Goal: Task Accomplishment & Management: Use online tool/utility

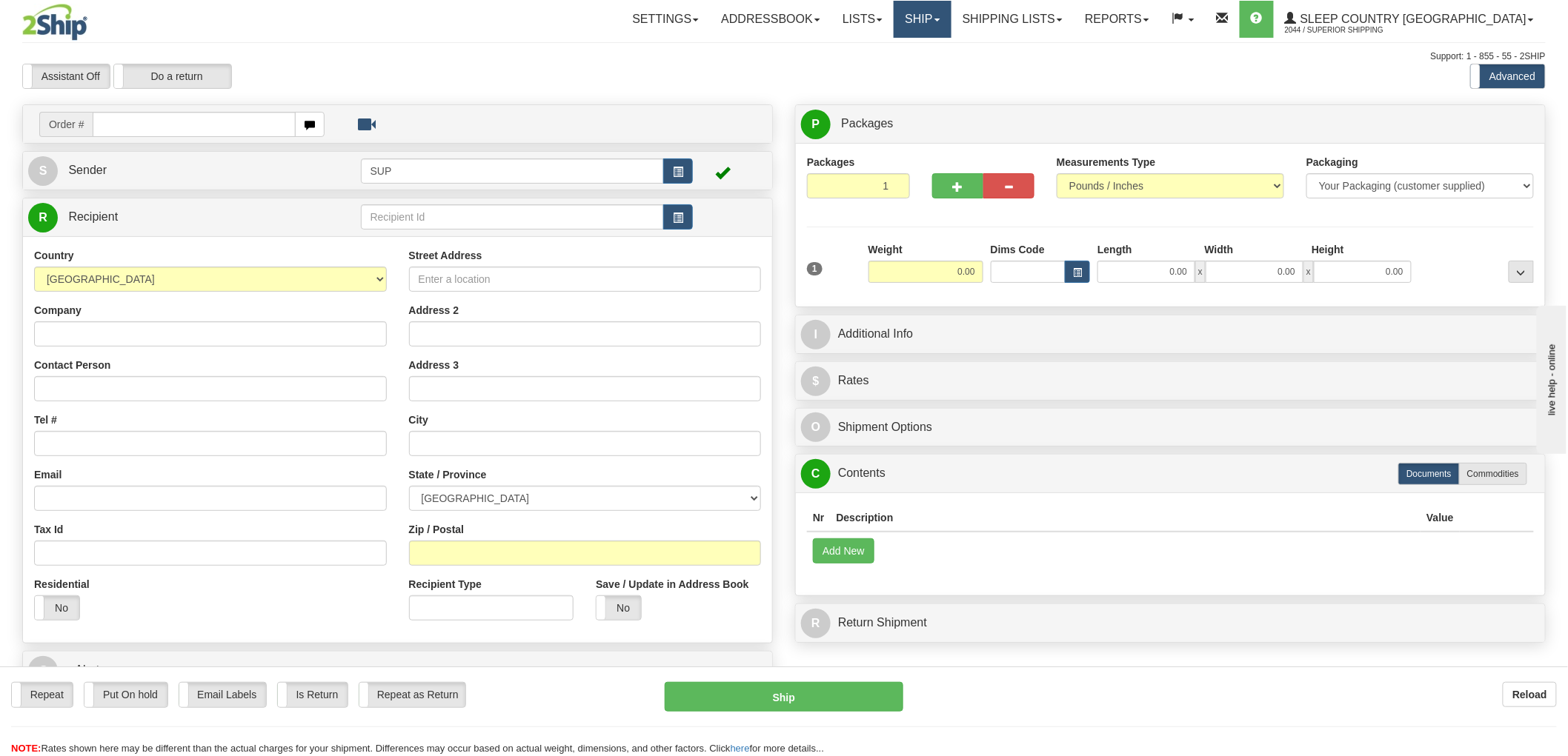
click at [951, 25] on link "Ship" at bounding box center [922, 19] width 57 height 37
click at [936, 70] on span "OnHold / Order Queue" at bounding box center [883, 71] width 104 height 12
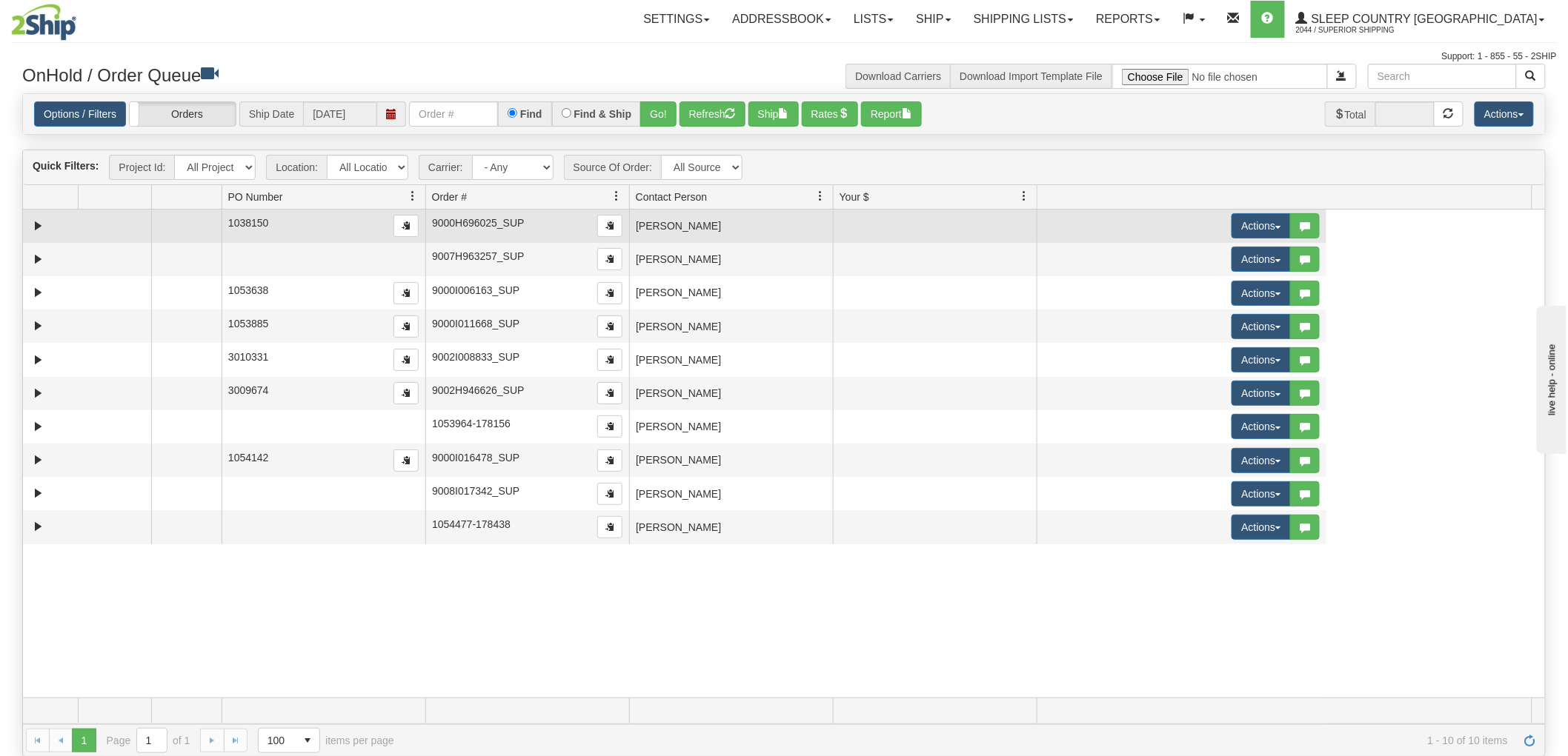
drag, startPoint x: 384, startPoint y: 197, endPoint x: 175, endPoint y: 219, distance: 210.2
click at [175, 219] on div "Quick Filters: Project Id: All Projects Location: All Locations SUP Carrier: - …" at bounding box center [784, 453] width 1524 height 608
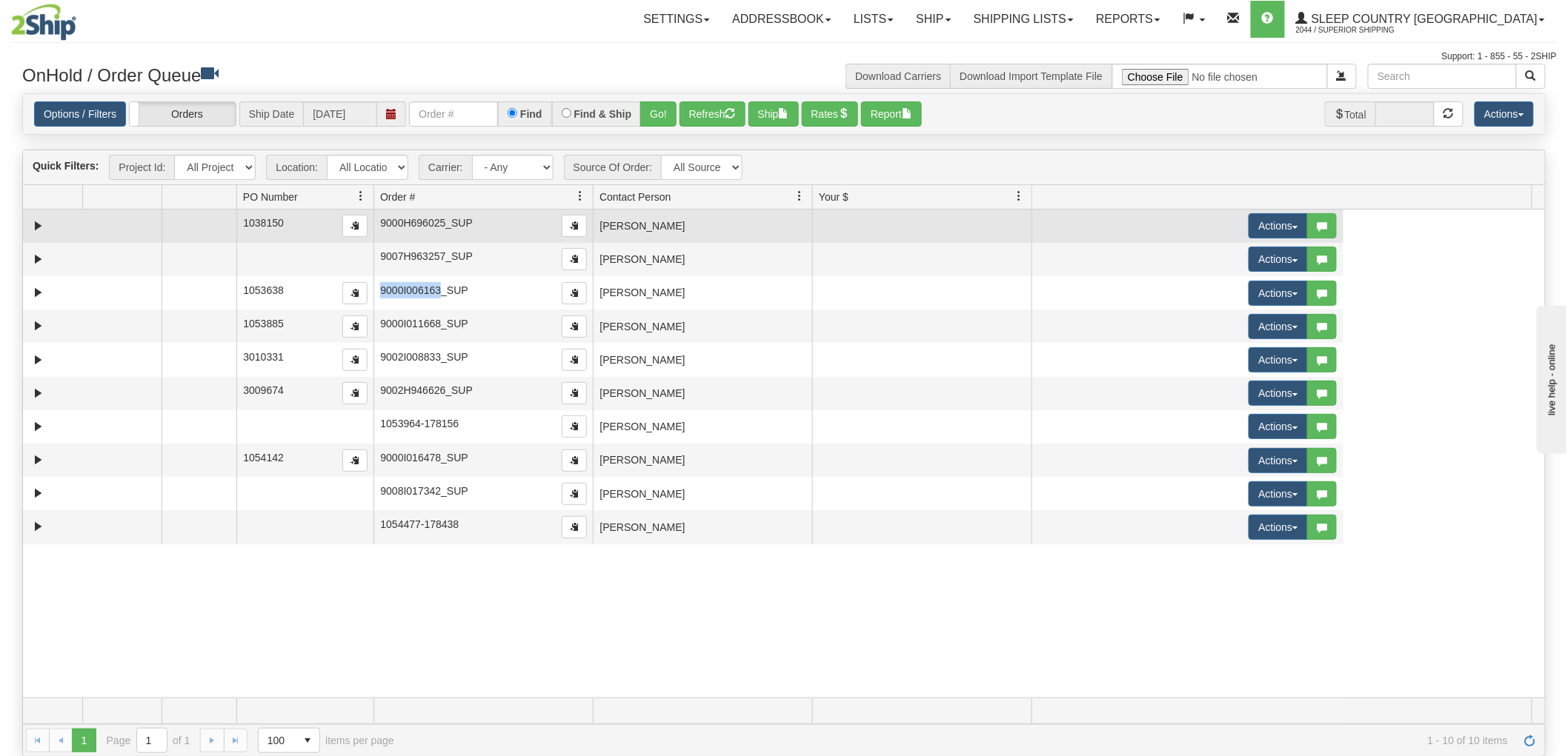
drag, startPoint x: 486, startPoint y: 196, endPoint x: 287, endPoint y: 219, distance: 200.3
click at [287, 219] on div "Quick Filters: Project Id: All Projects Location: All Locations SUP Carrier: - …" at bounding box center [784, 453] width 1524 height 608
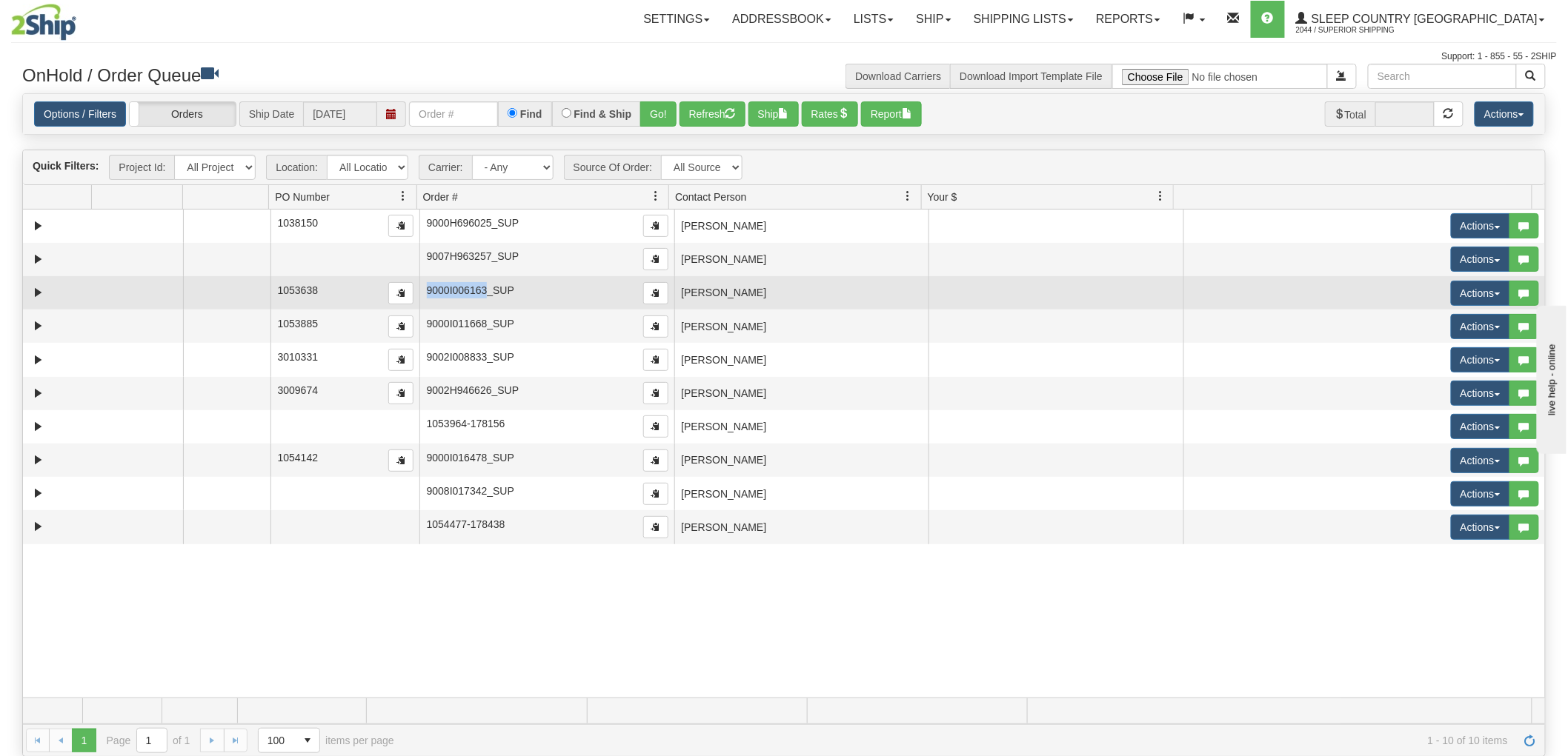
click at [761, 277] on td "[PERSON_NAME]" at bounding box center [802, 293] width 255 height 33
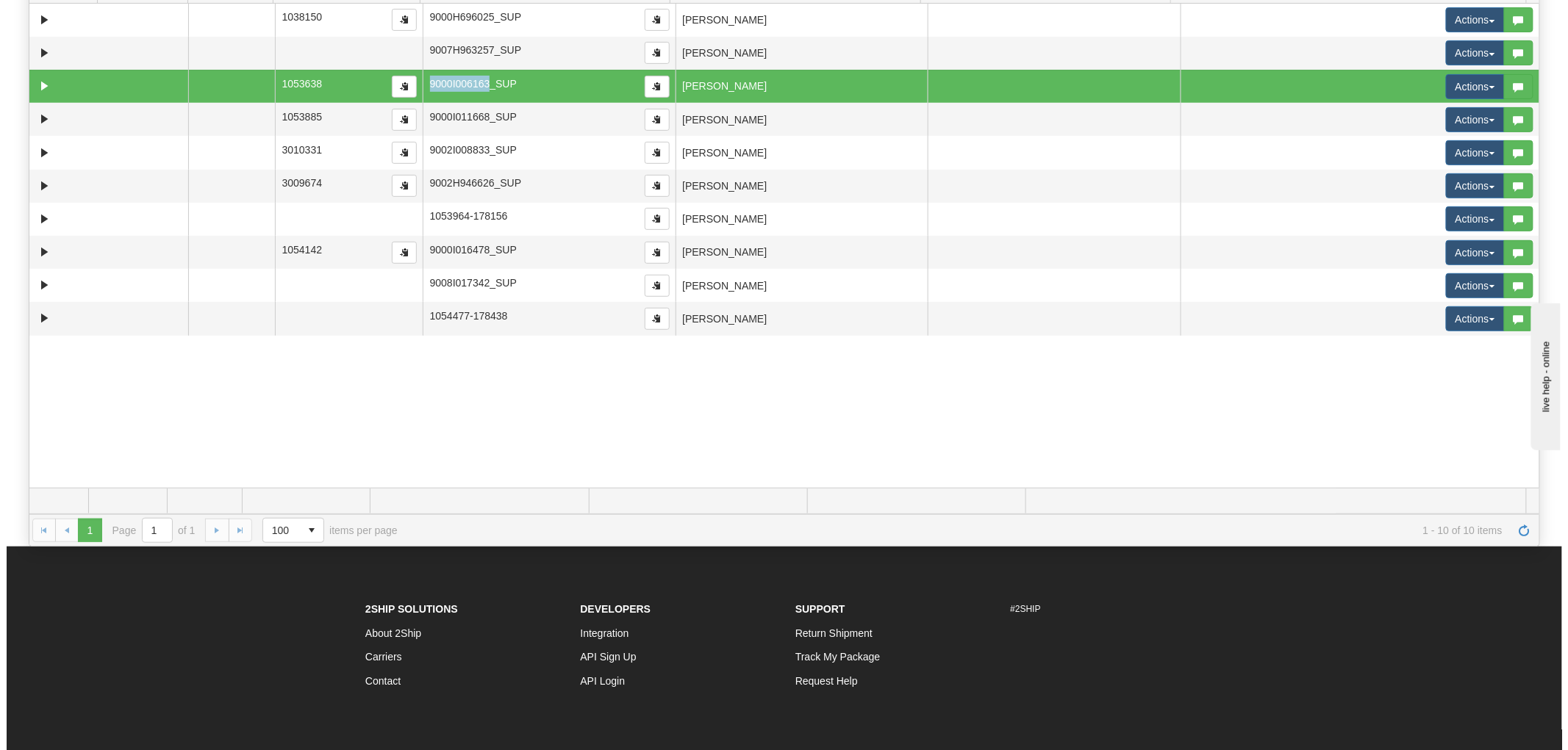
scroll to position [60, 0]
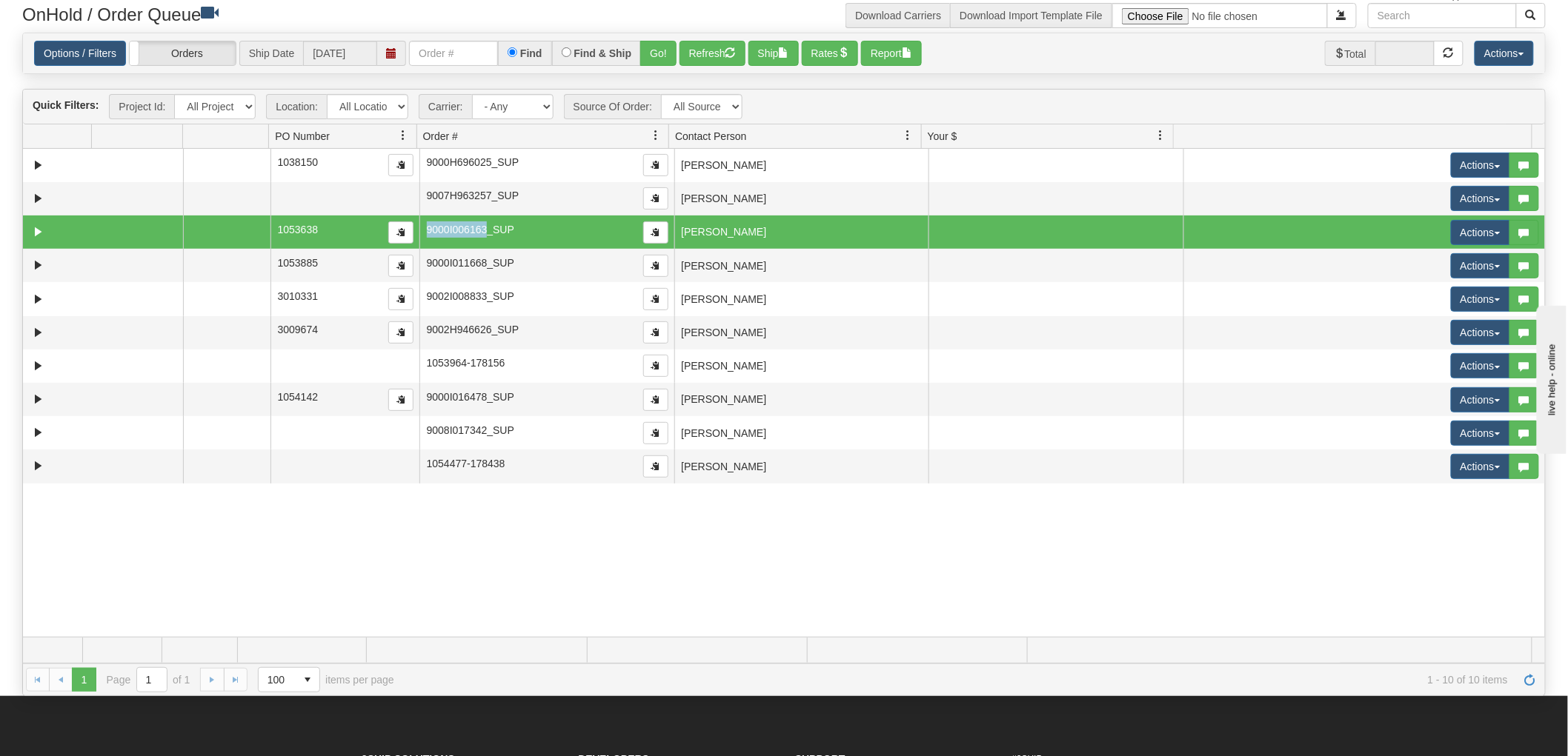
click at [841, 241] on td "[PERSON_NAME]" at bounding box center [802, 233] width 255 height 33
click at [1456, 227] on button "Actions" at bounding box center [1480, 233] width 59 height 25
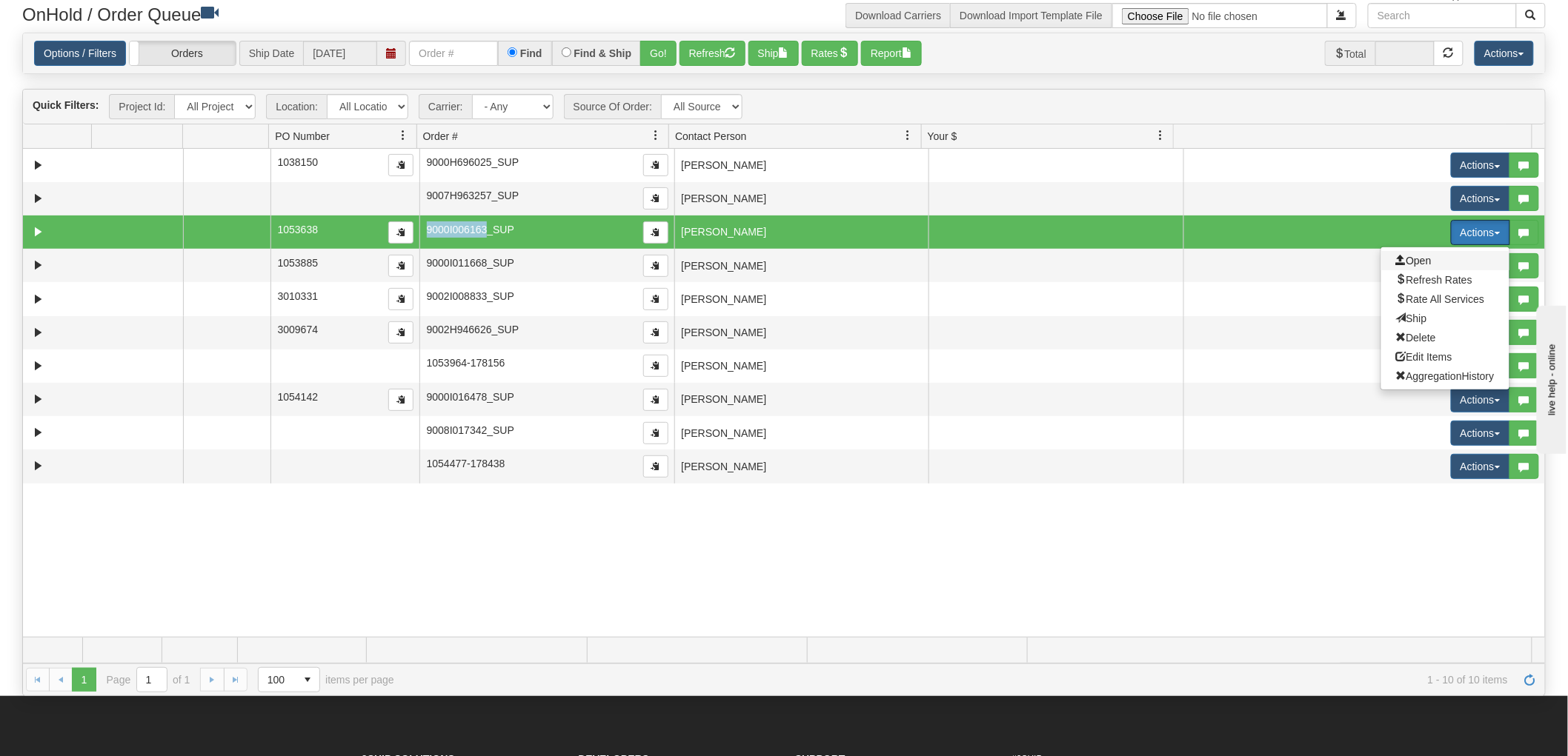
click at [1414, 261] on span "Open" at bounding box center [1414, 261] width 36 height 12
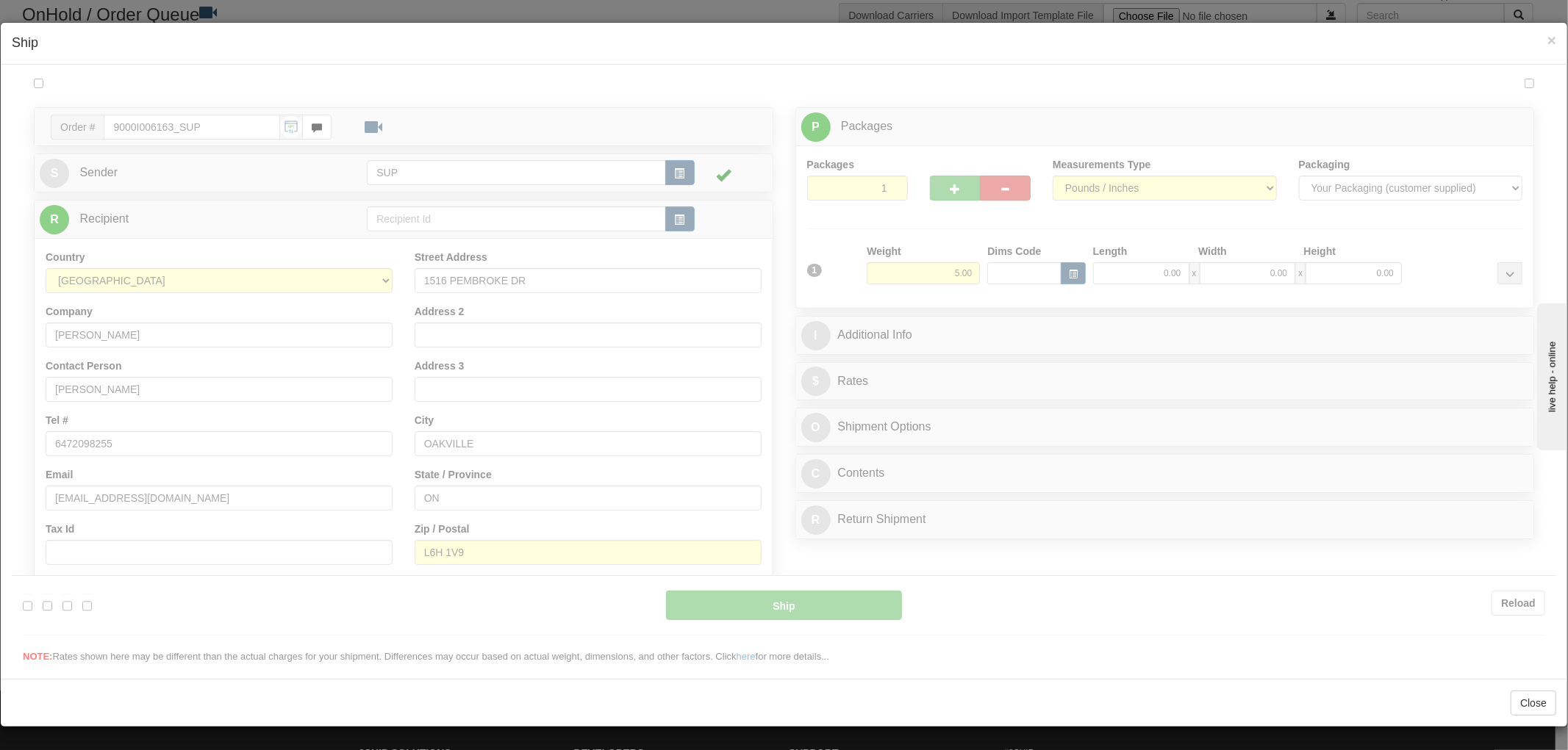
scroll to position [0, 0]
type input "13:04"
type input "16:00"
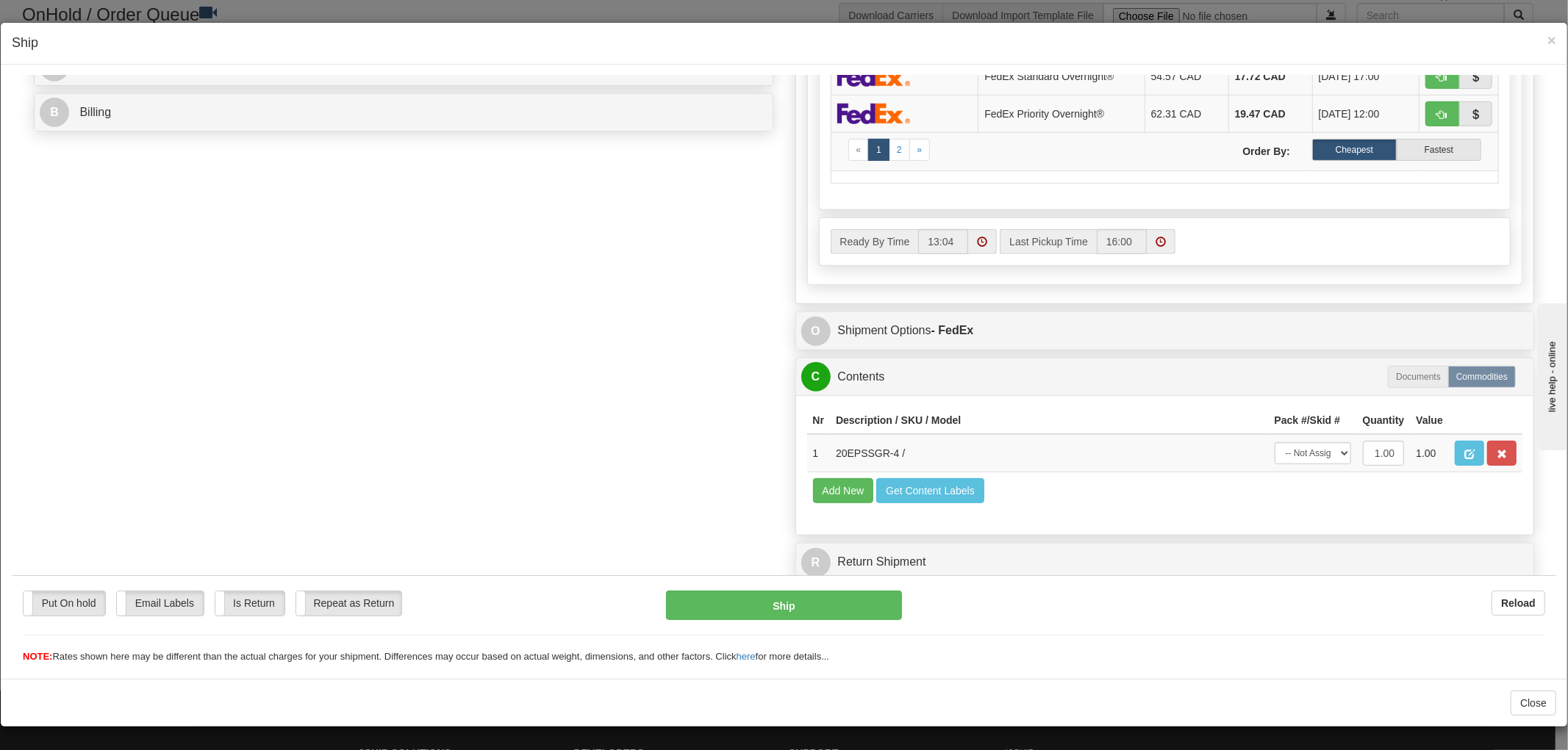
scroll to position [1, 0]
drag, startPoint x: 887, startPoint y: 440, endPoint x: 827, endPoint y: 445, distance: 60.2
click at [830, 445] on td "20EPSSGR-4 /" at bounding box center [1049, 452] width 439 height 38
copy td "20EPSSGR-4"
click at [1547, 43] on span "×" at bounding box center [1551, 40] width 9 height 17
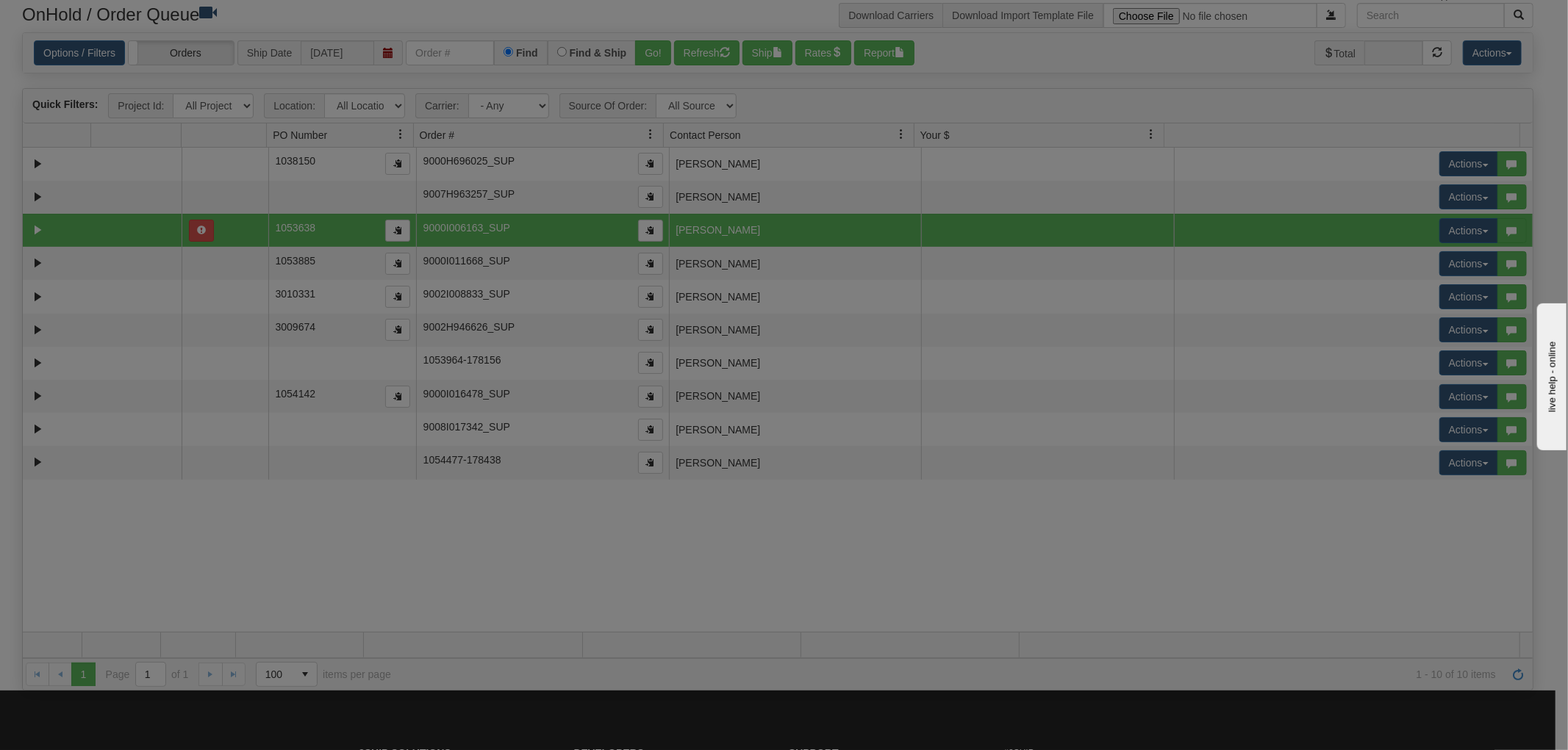
scroll to position [0, 0]
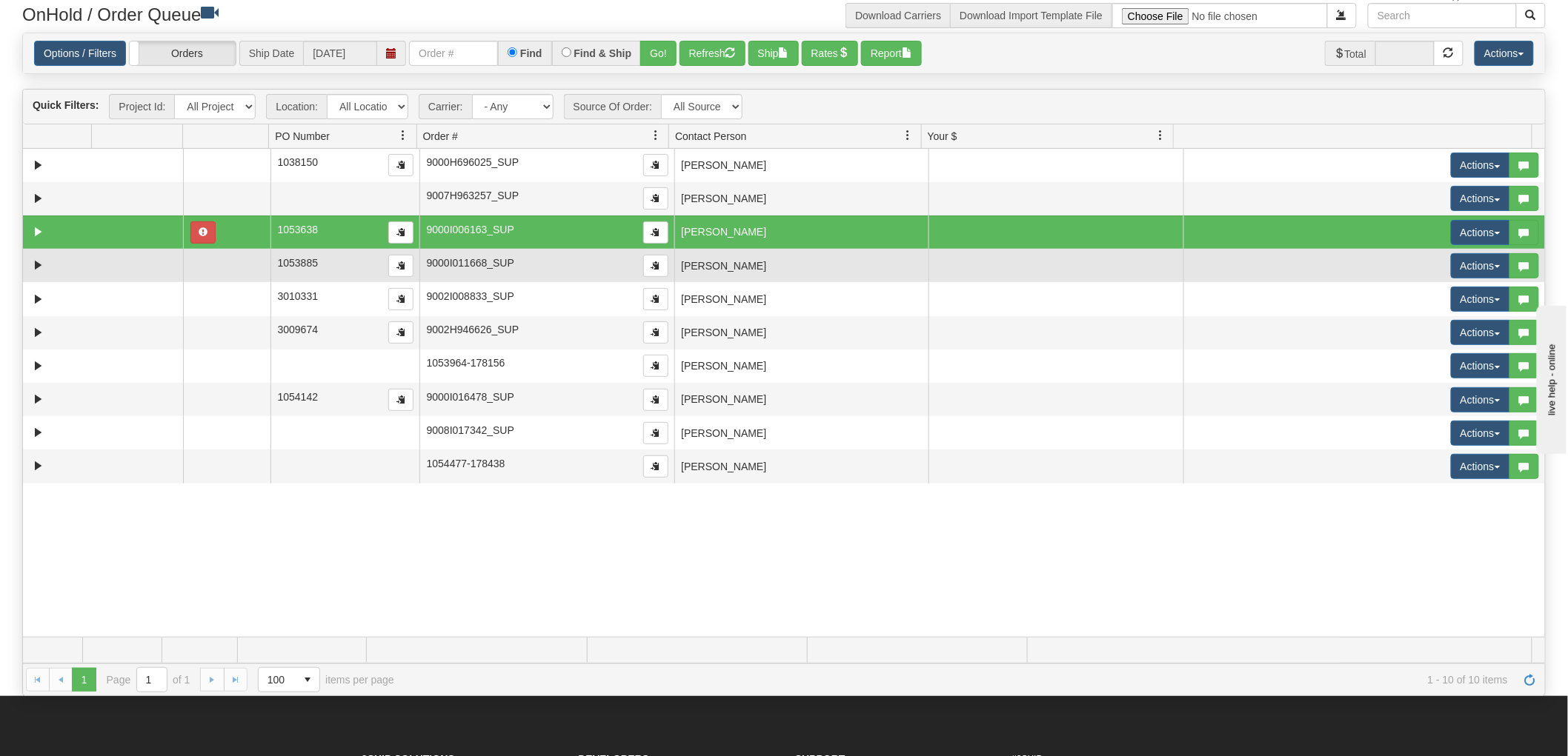
click at [1138, 256] on td at bounding box center [1056, 266] width 255 height 33
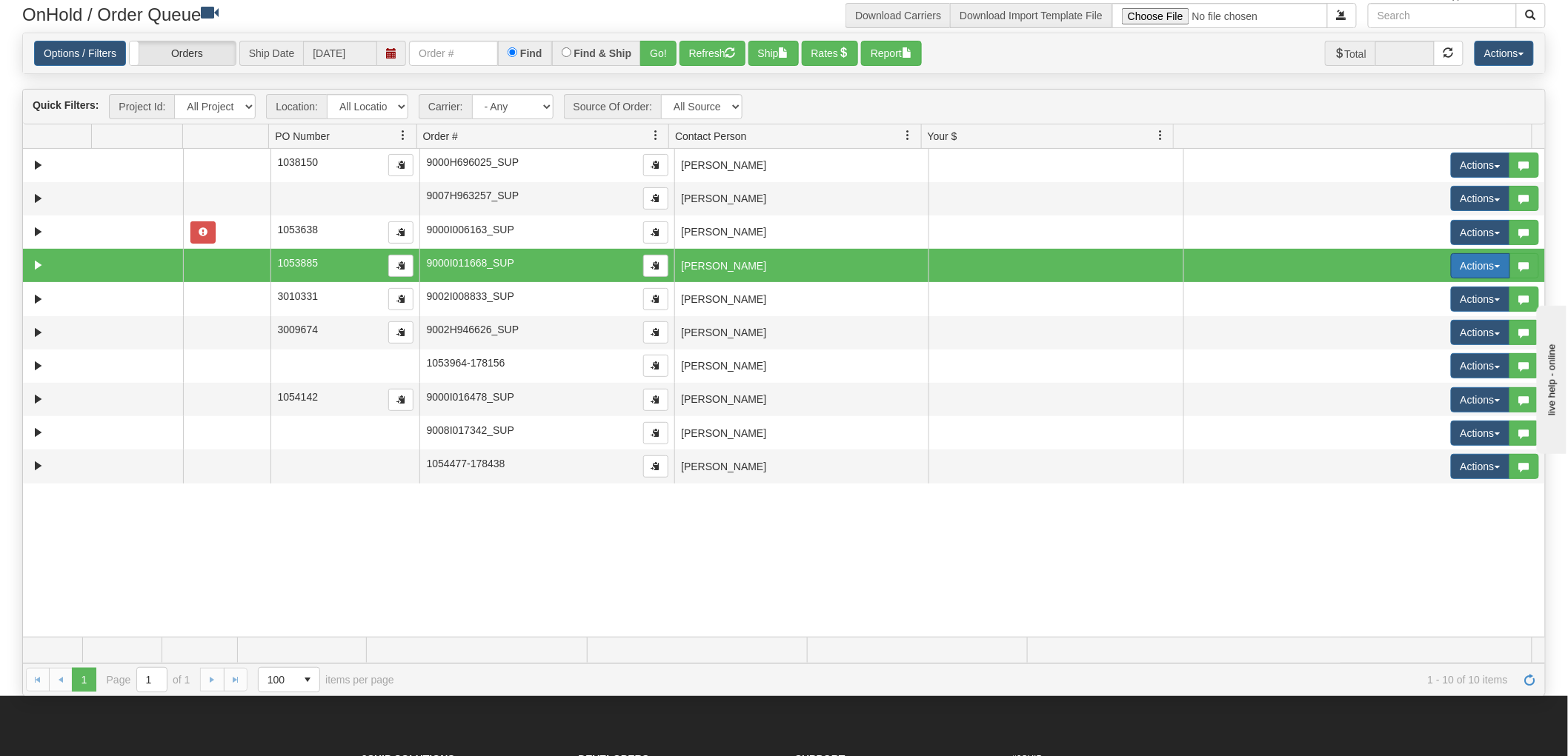
click at [1470, 265] on button "Actions" at bounding box center [1480, 266] width 59 height 25
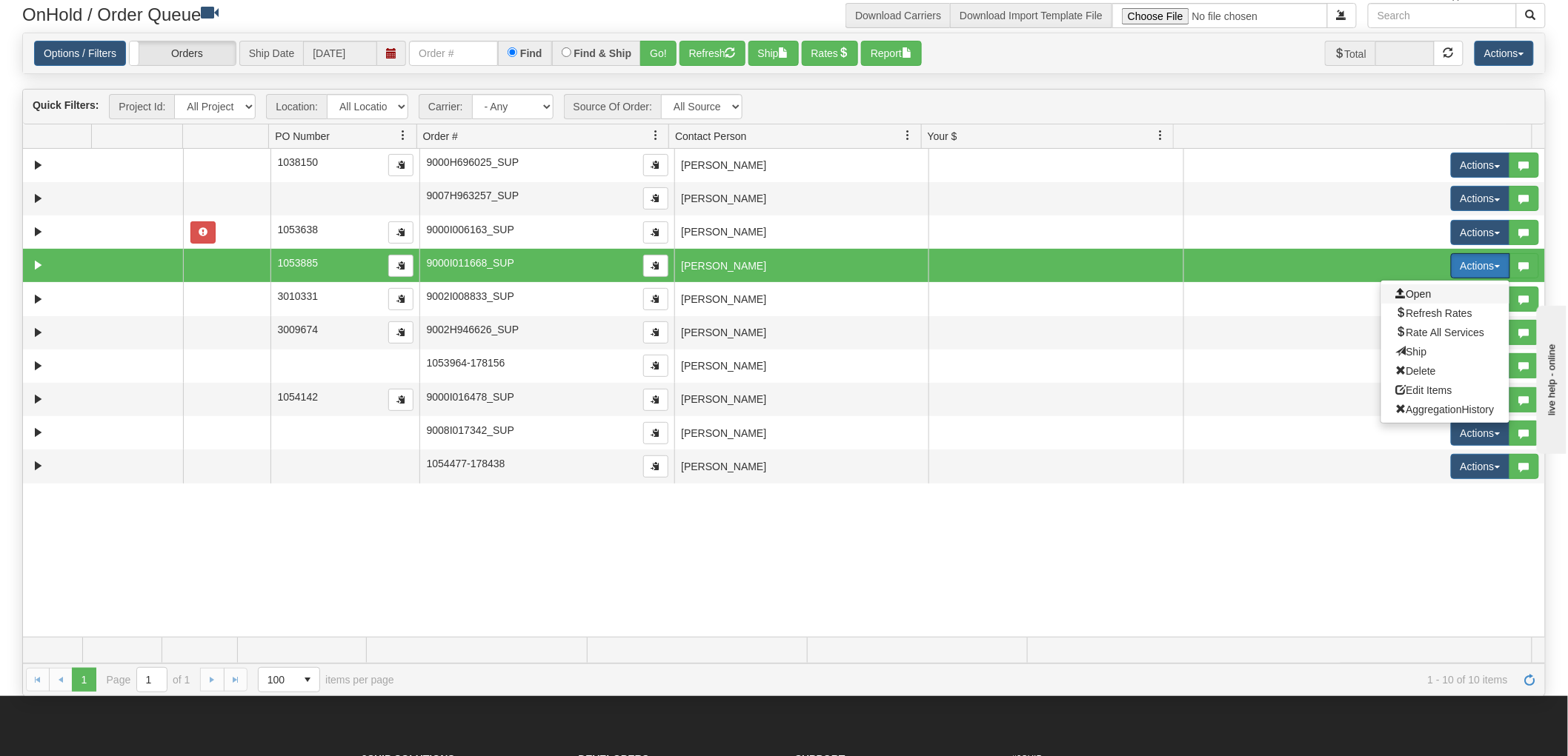
click at [1415, 291] on span "Open" at bounding box center [1414, 294] width 36 height 12
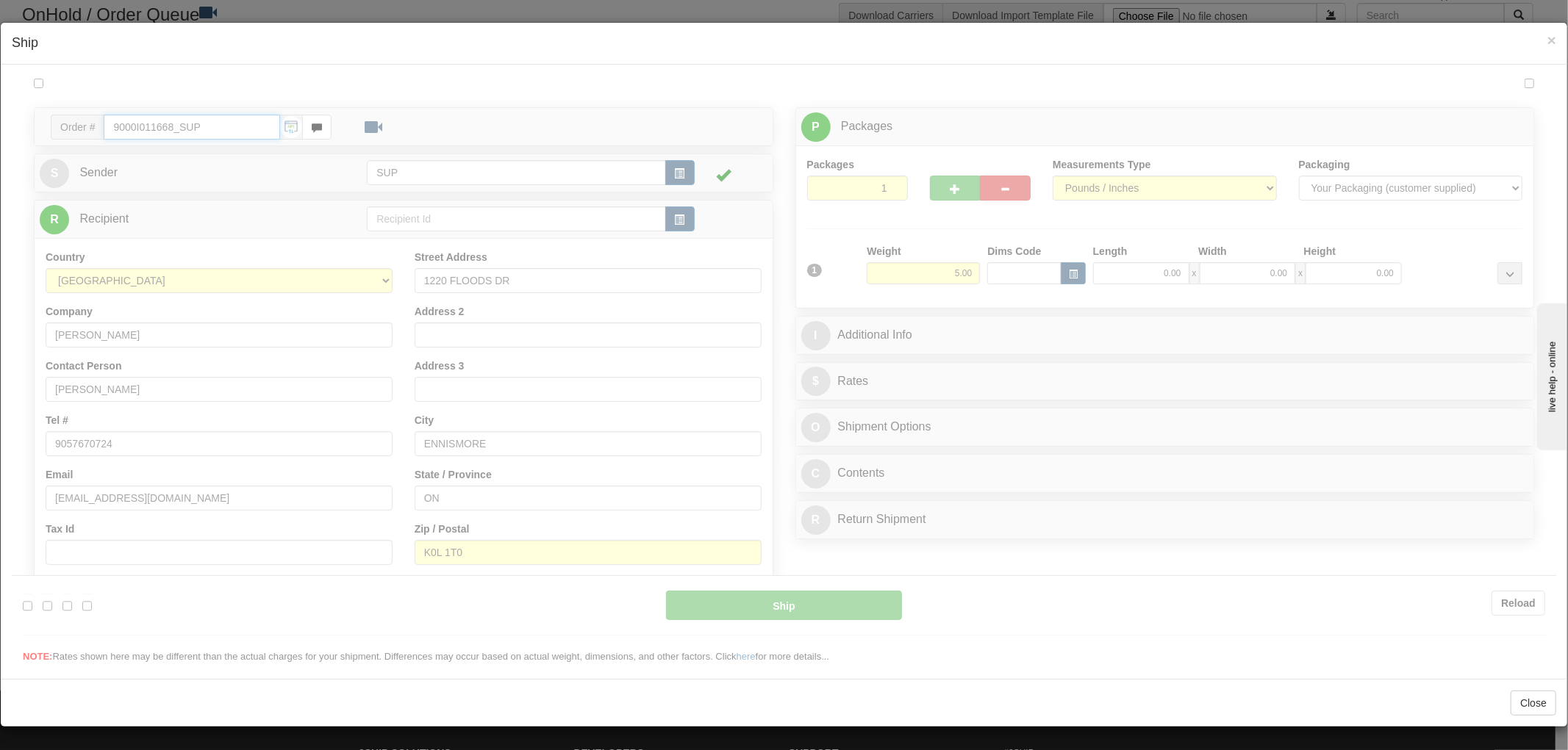
type input "13:04"
type input "16:00"
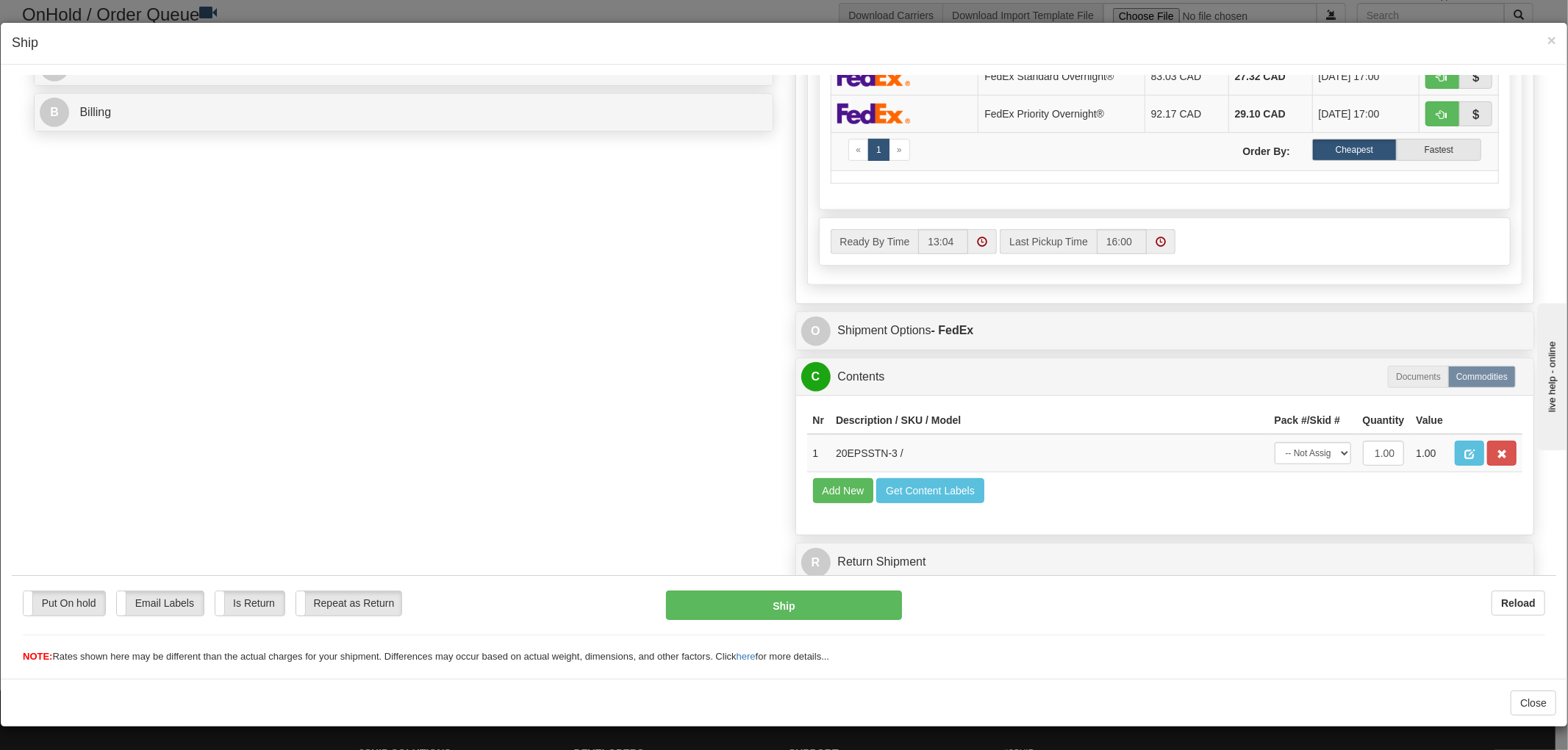
scroll to position [1, 0]
drag, startPoint x: 885, startPoint y: 438, endPoint x: 824, endPoint y: 437, distance: 61.0
click at [830, 437] on td "20EPSSTN-3 /" at bounding box center [1049, 452] width 439 height 38
copy td "20EPSSTN-3"
click at [1547, 37] on span "×" at bounding box center [1551, 40] width 9 height 17
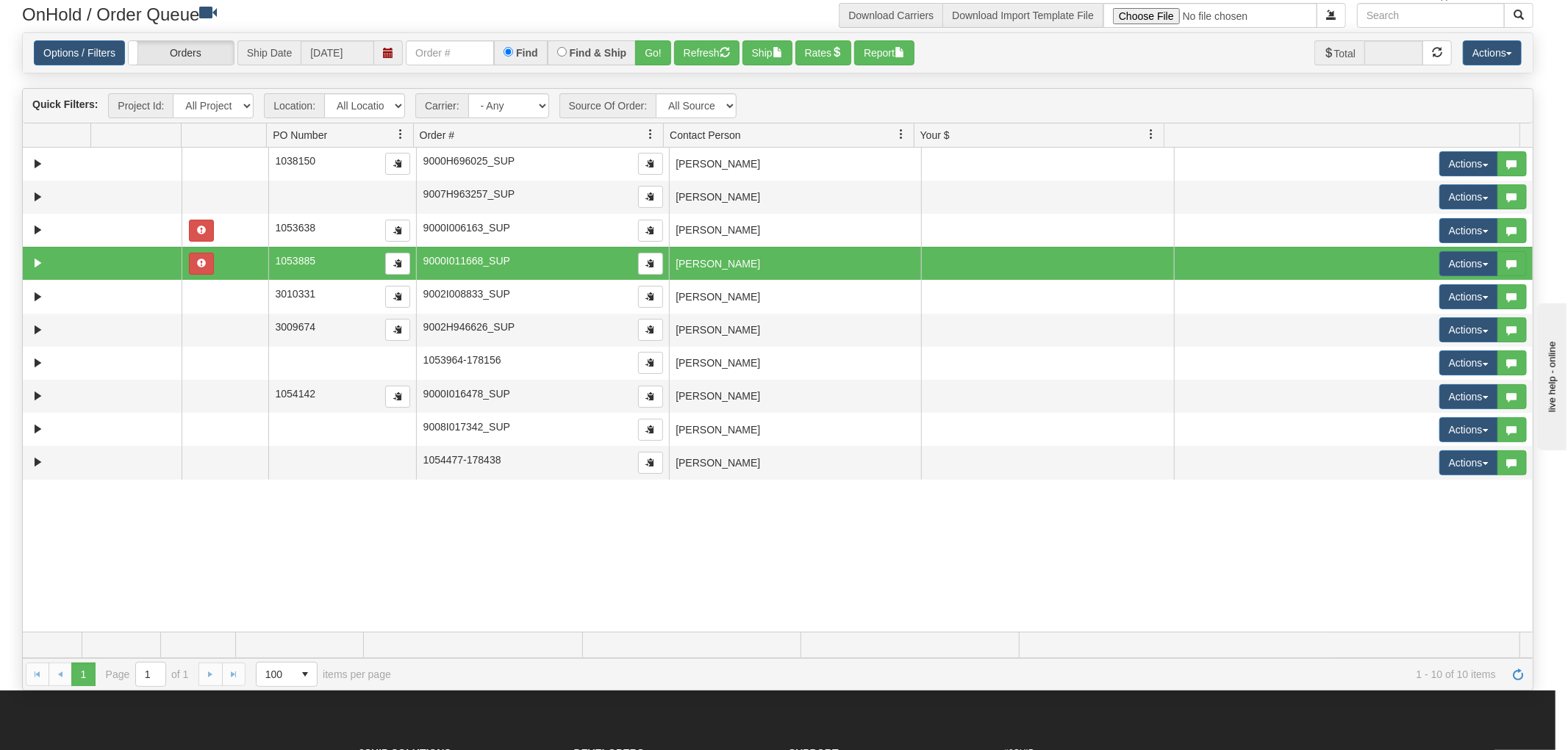
scroll to position [0, 0]
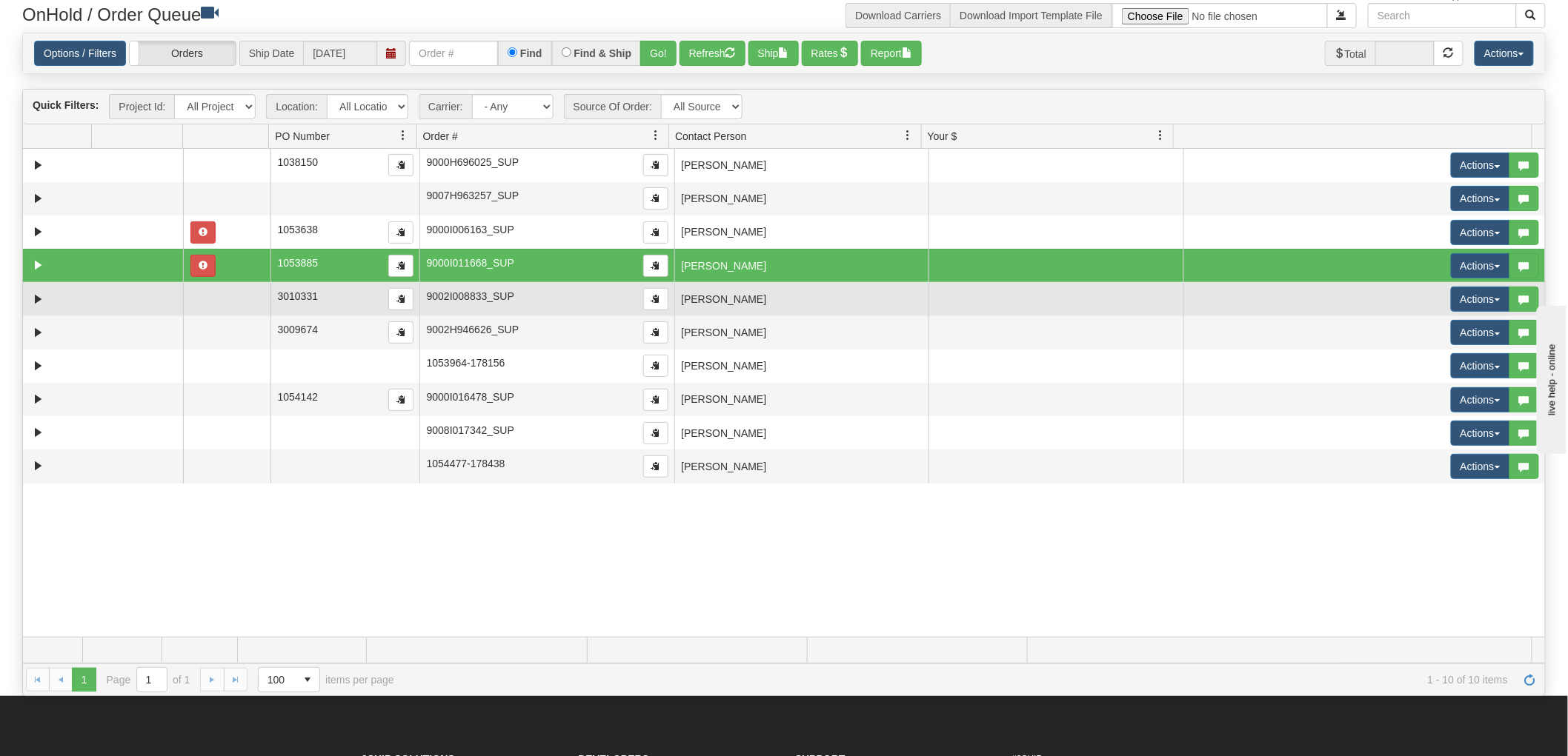
click at [845, 304] on td "[PERSON_NAME]" at bounding box center [802, 299] width 255 height 33
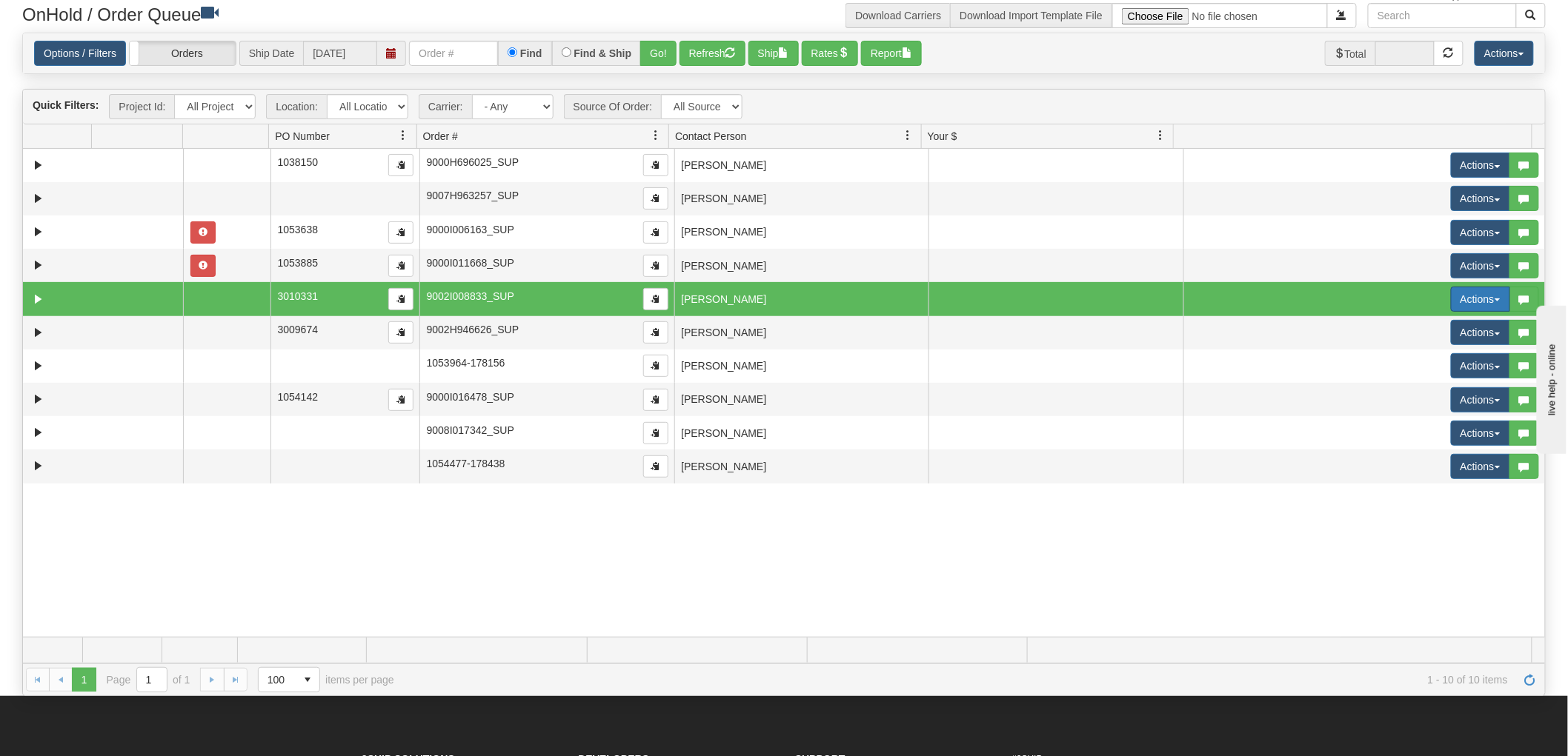
click at [1469, 292] on button "Actions" at bounding box center [1480, 299] width 59 height 25
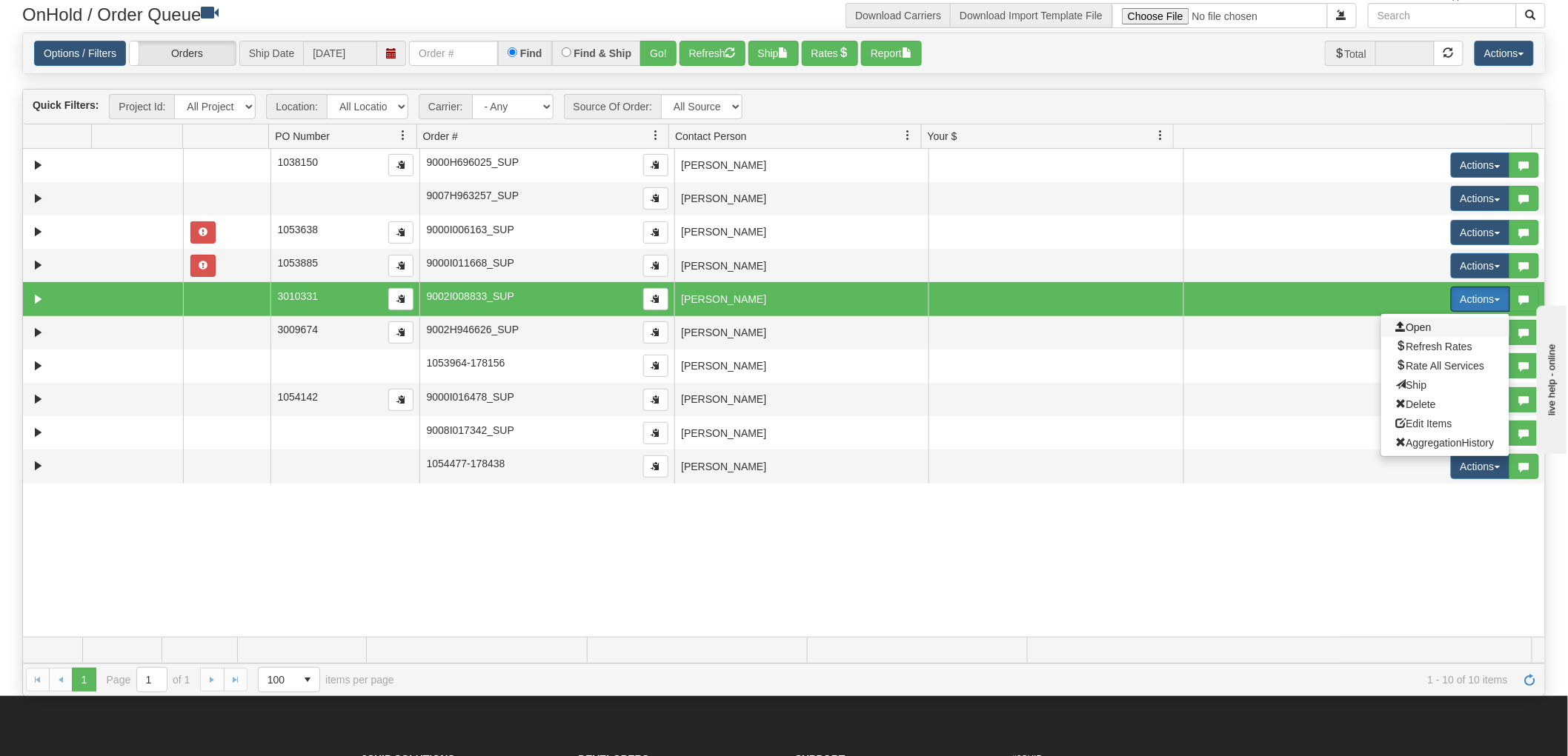
click at [1400, 328] on span "Open" at bounding box center [1414, 328] width 36 height 12
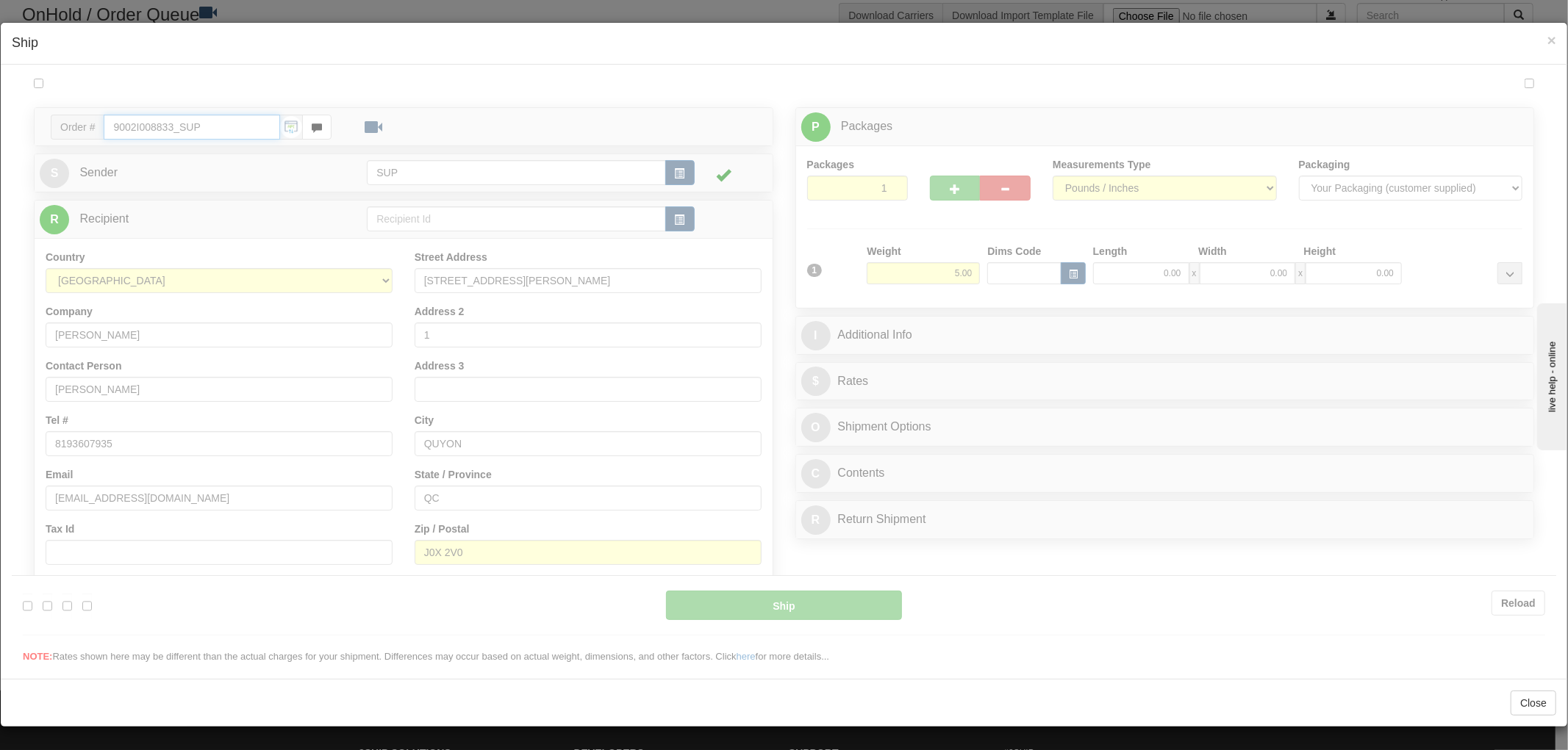
type input "13:05"
type input "16:00"
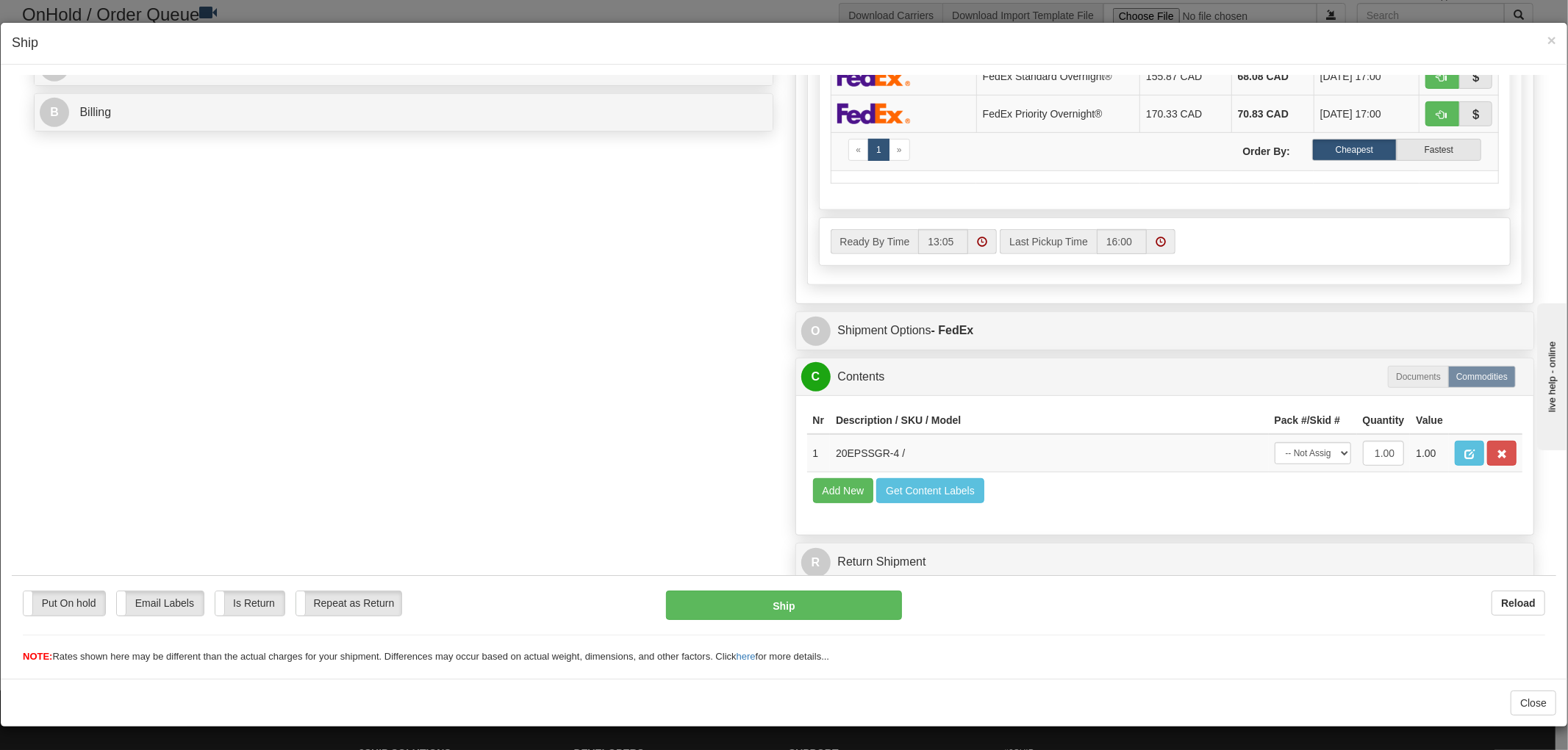
scroll to position [1, 0]
drag, startPoint x: 885, startPoint y: 442, endPoint x: 818, endPoint y: 440, distance: 67.0
click at [830, 440] on td "20EPSSGR-4 /" at bounding box center [1049, 452] width 439 height 38
copy td "20EPSSGR-4"
click at [1547, 41] on span "×" at bounding box center [1551, 40] width 9 height 17
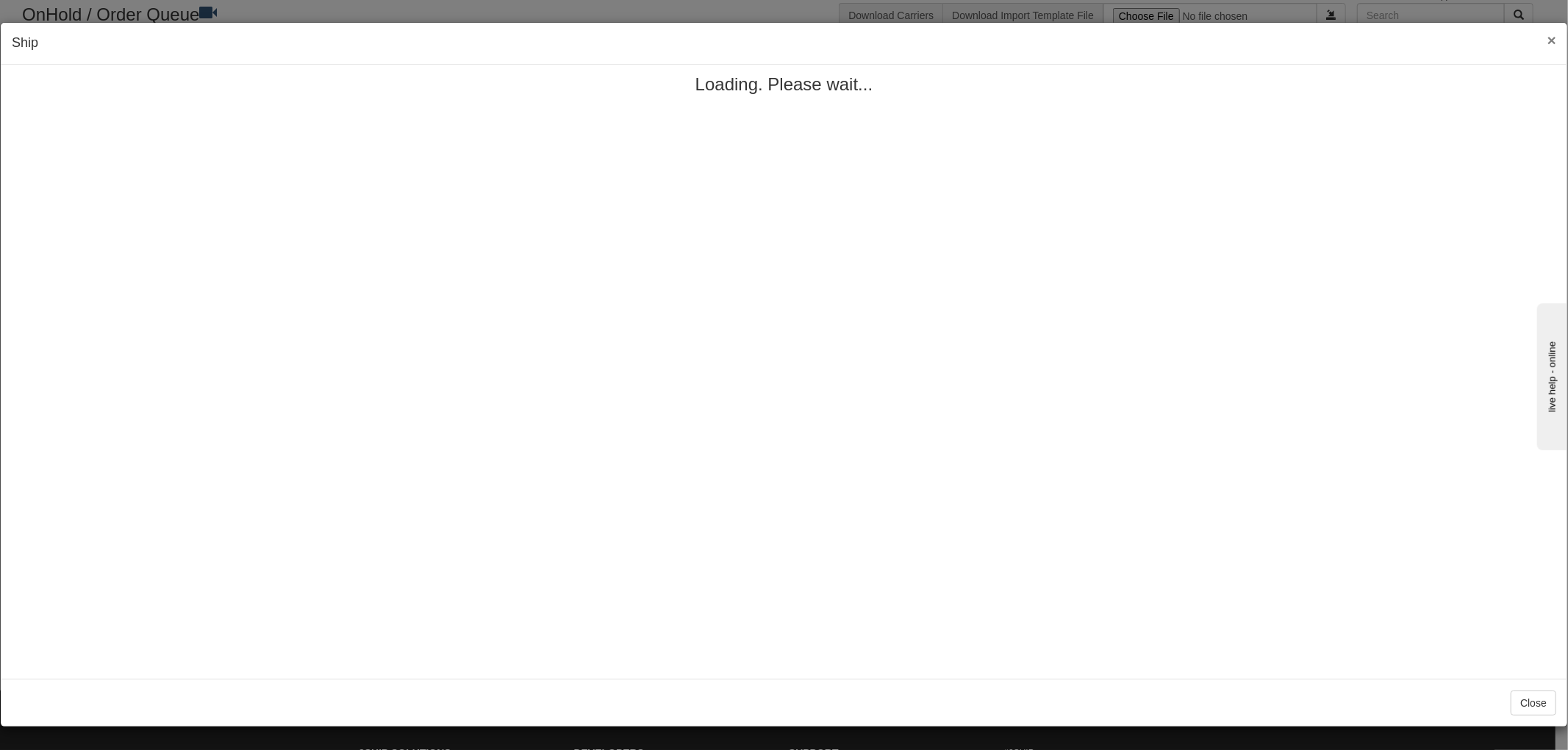
scroll to position [0, 0]
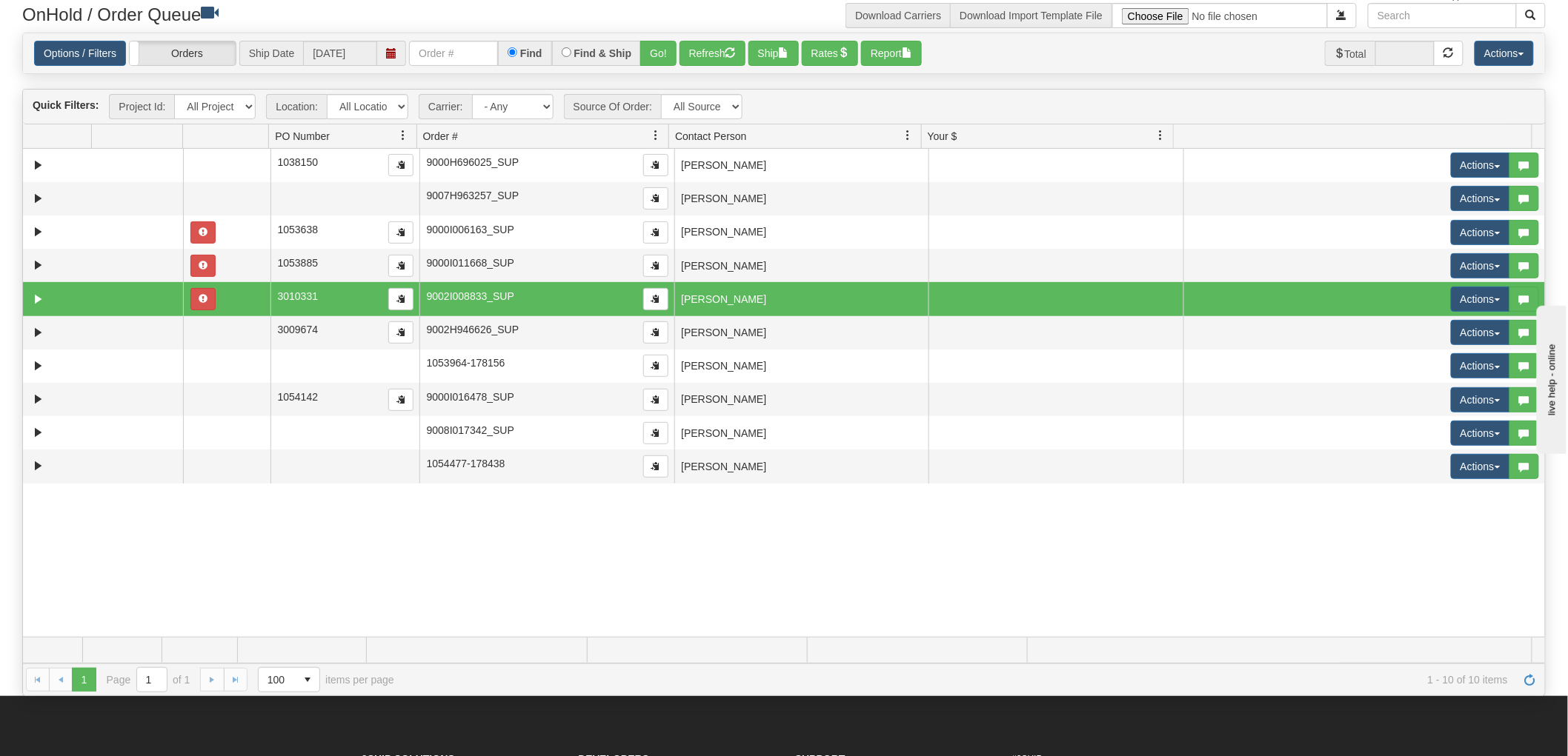
click at [934, 313] on td at bounding box center [1056, 299] width 255 height 33
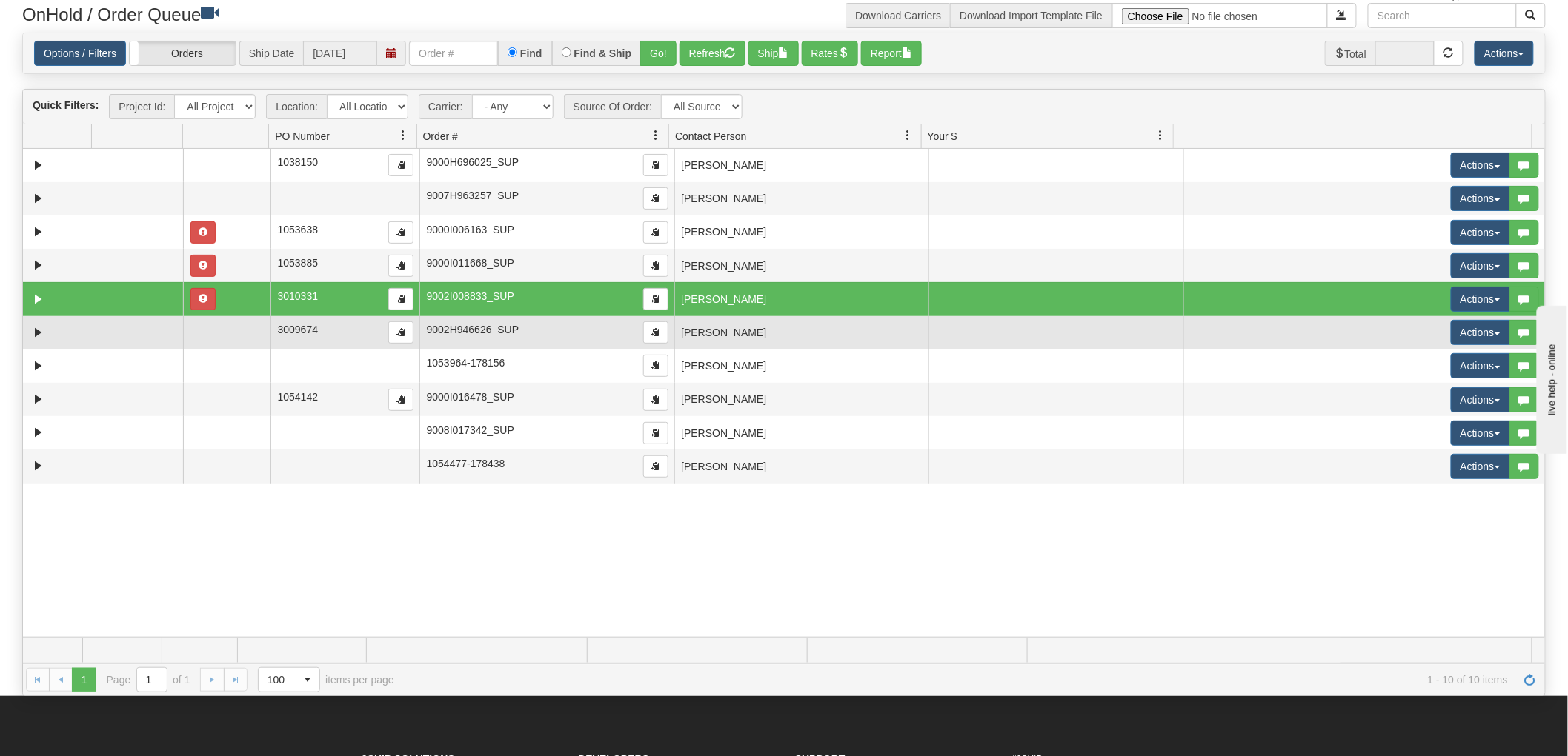
click at [898, 330] on td "[PERSON_NAME]" at bounding box center [802, 333] width 255 height 33
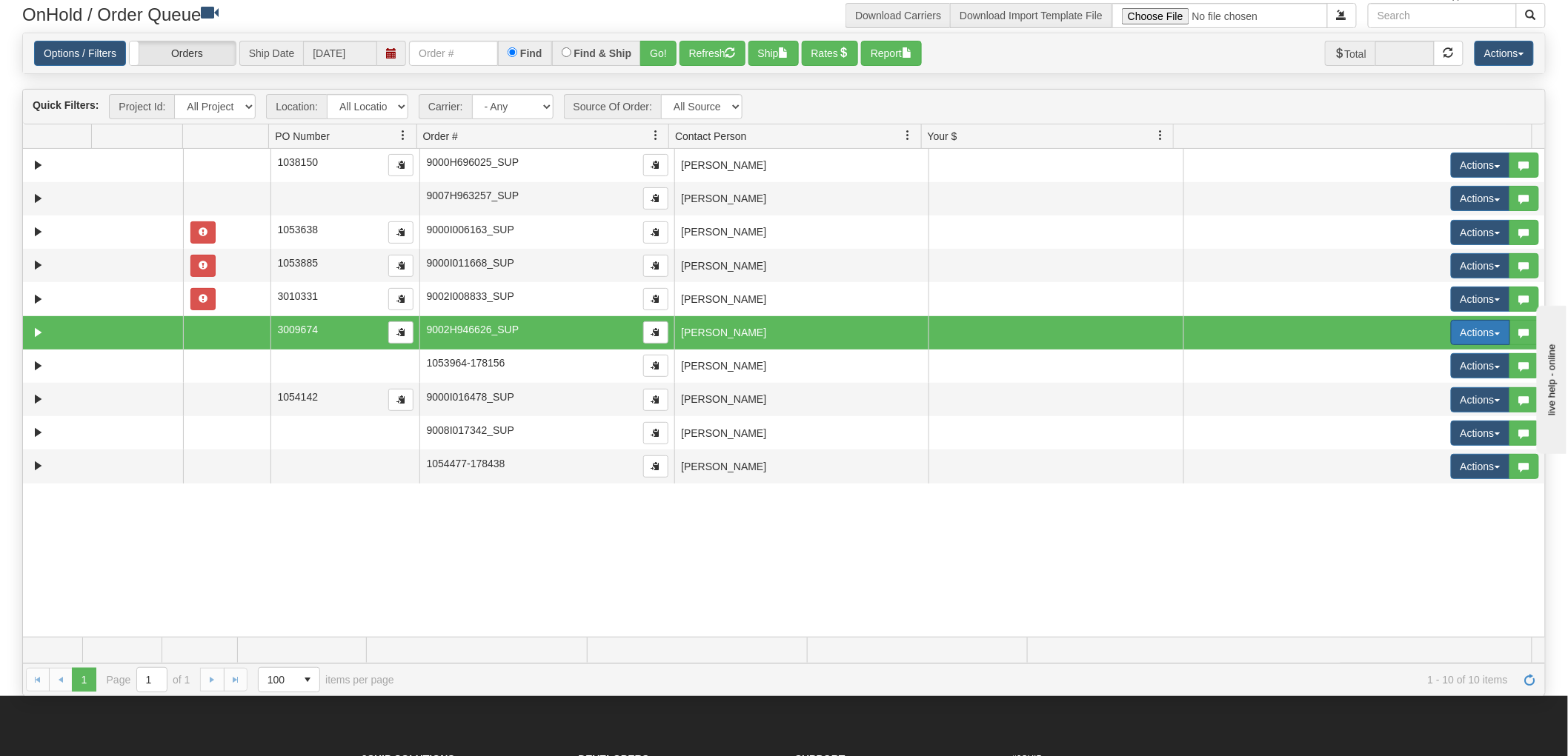
click at [1485, 335] on button "Actions" at bounding box center [1480, 333] width 59 height 25
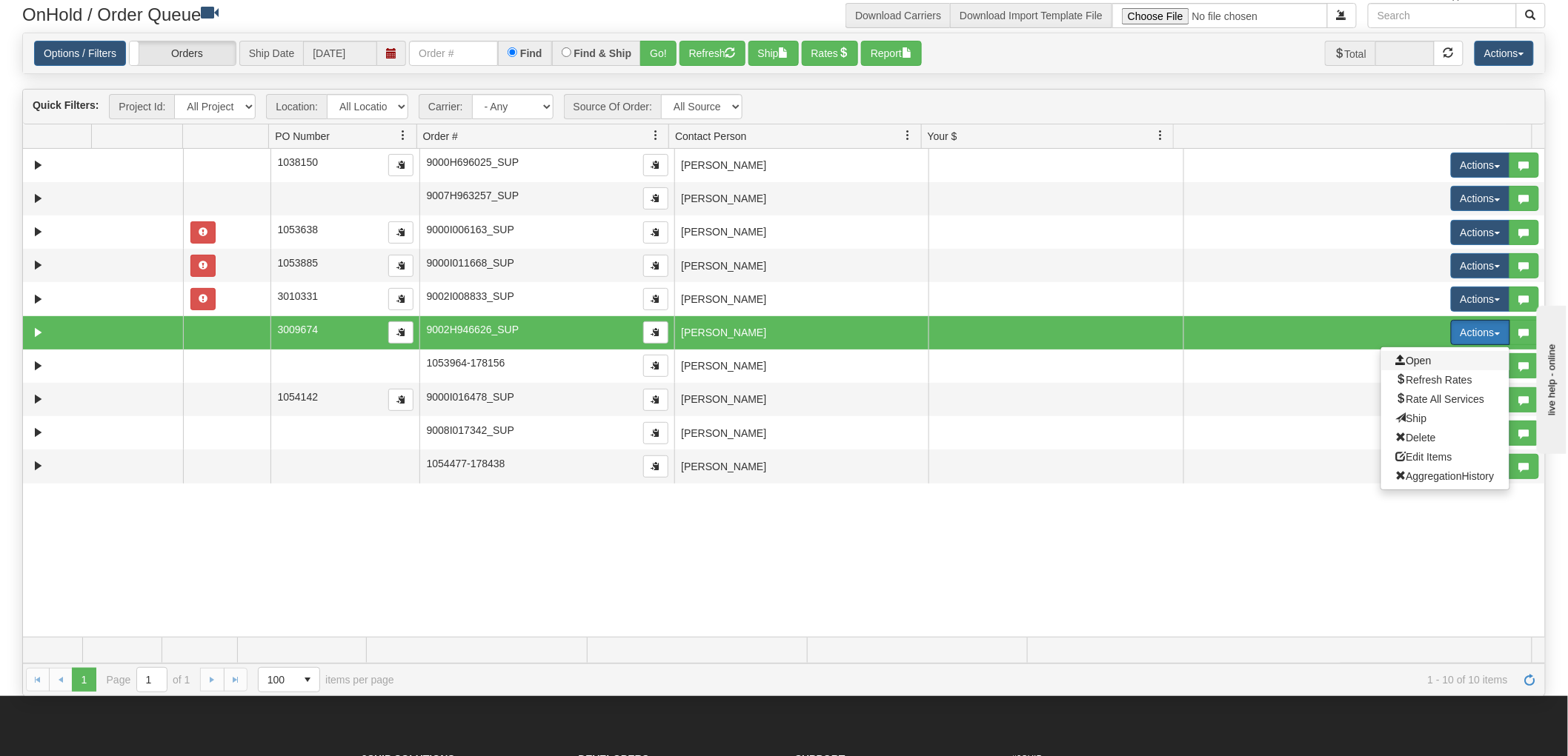
click at [1402, 360] on span "Open" at bounding box center [1414, 361] width 36 height 12
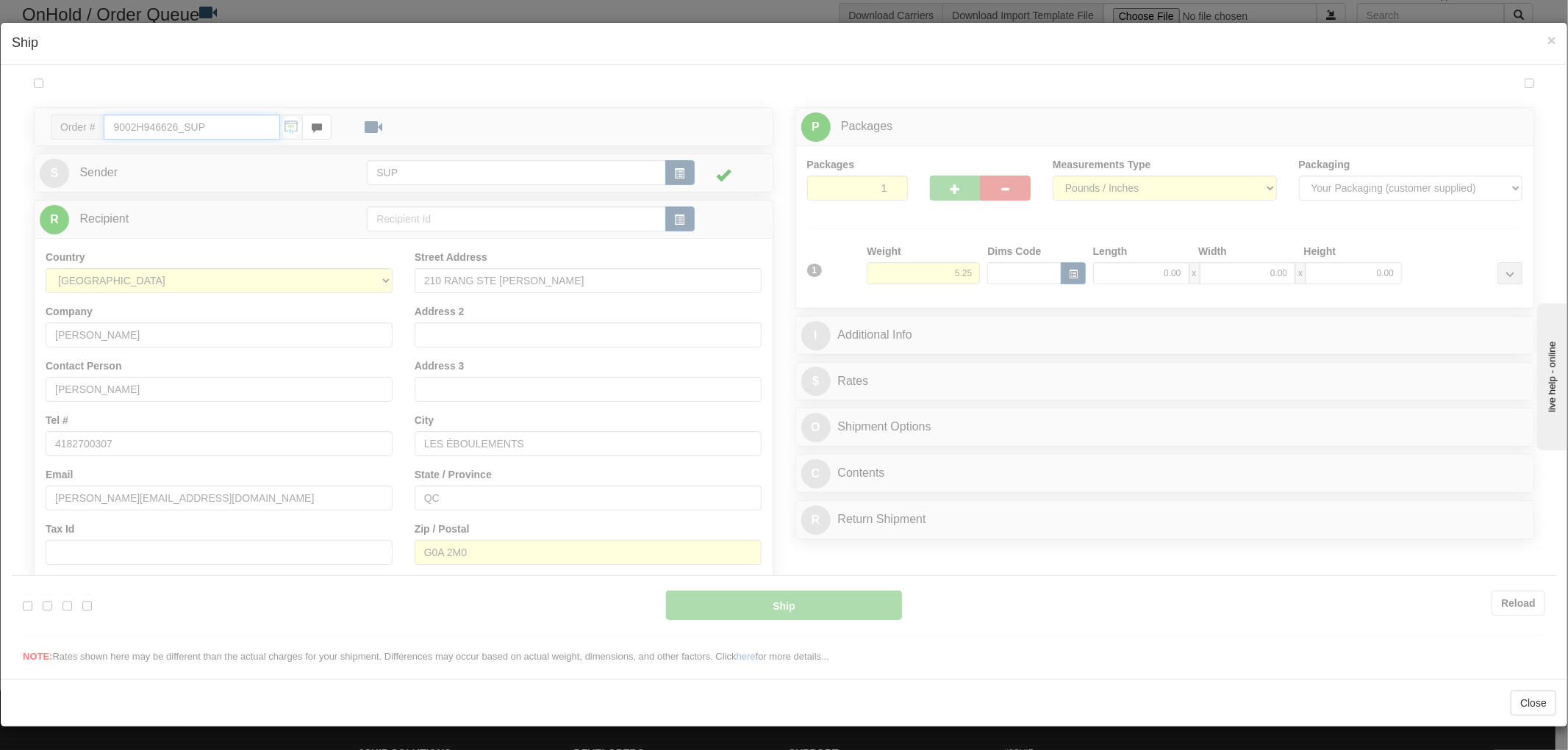
type input "13:05"
type input "16:00"
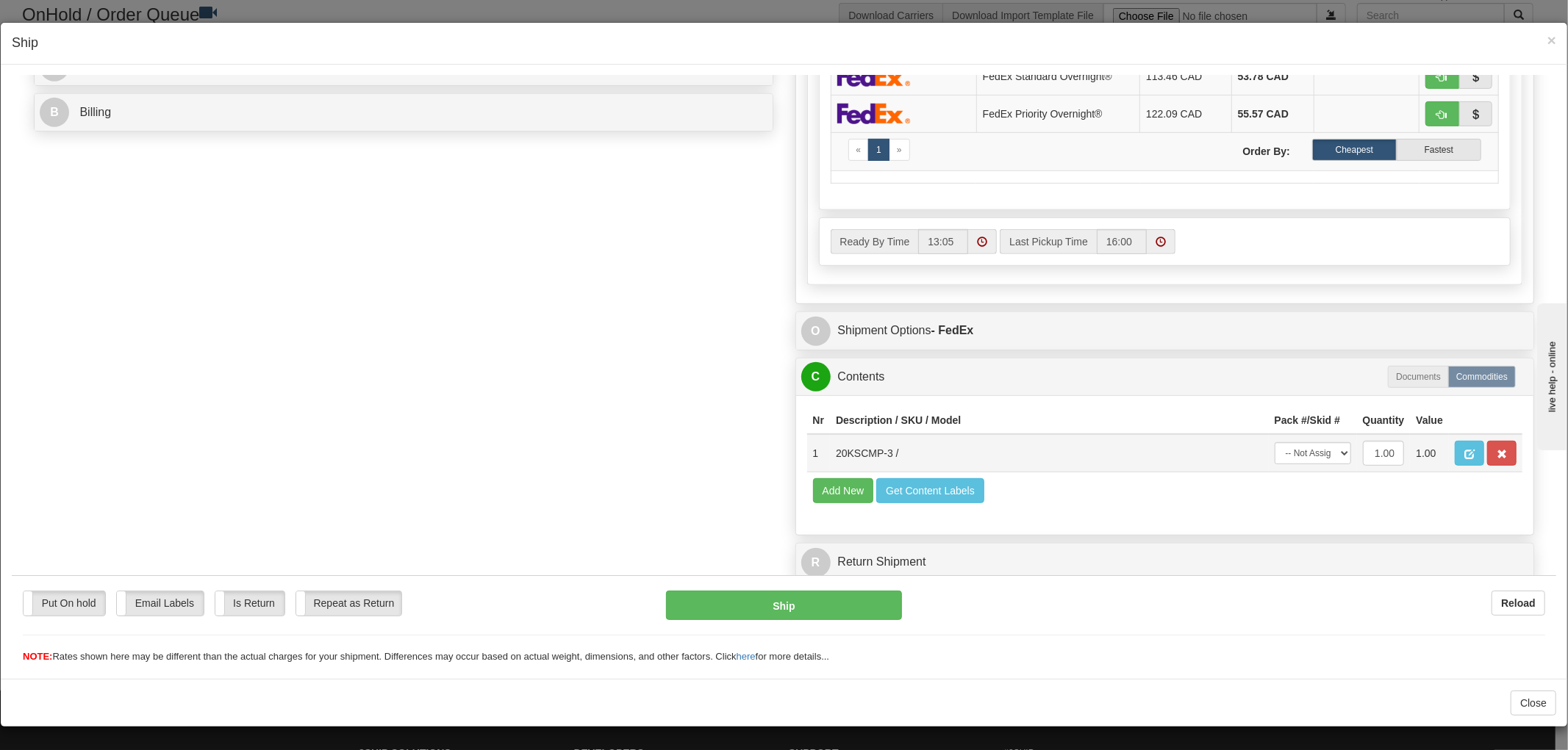
scroll to position [1, 0]
drag, startPoint x: 879, startPoint y: 441, endPoint x: 819, endPoint y: 441, distance: 60.0
click at [830, 441] on td "20KSCMP-3 /" at bounding box center [1049, 452] width 439 height 38
copy td "20KSCMP-3"
click at [1547, 36] on span "×" at bounding box center [1551, 40] width 9 height 17
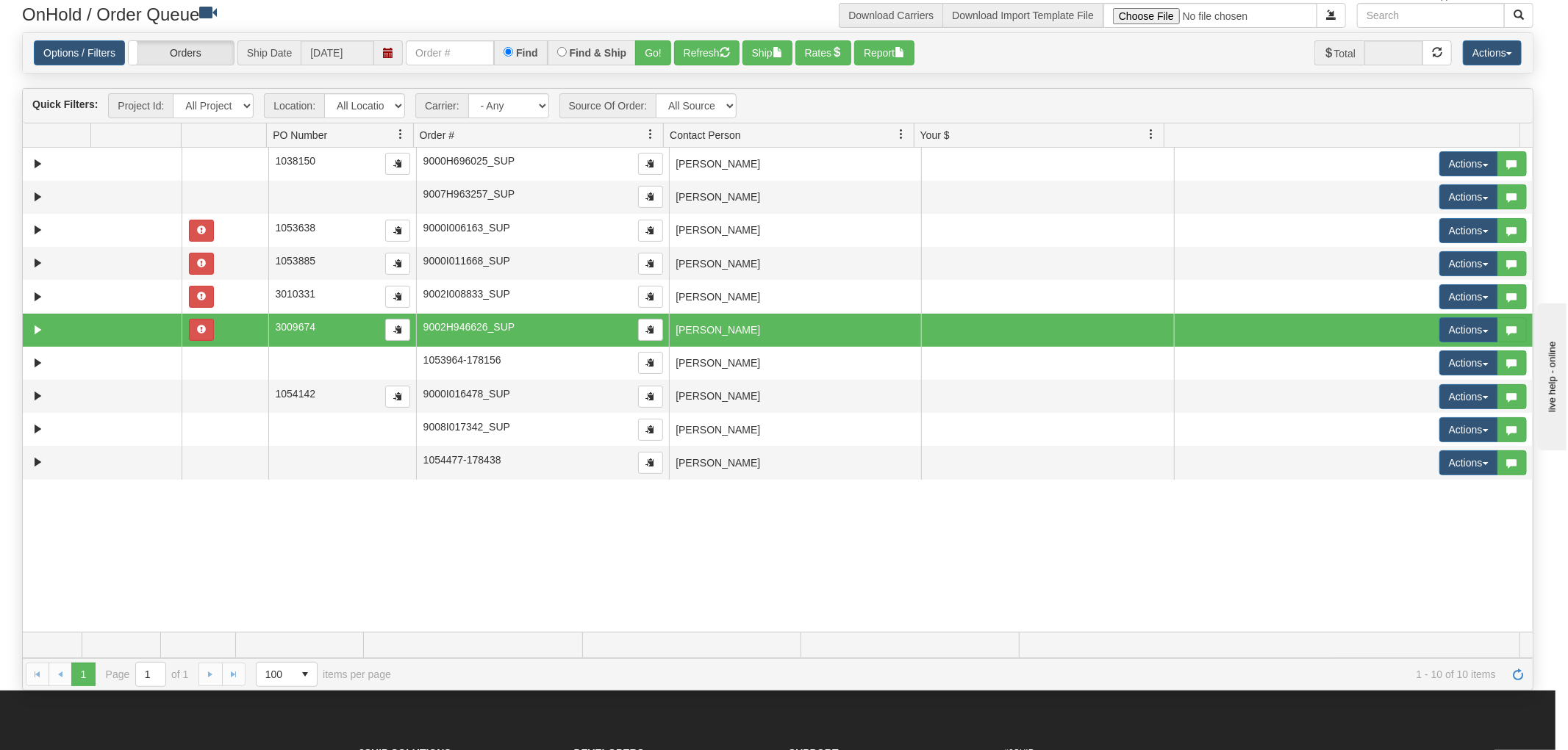
scroll to position [0, 0]
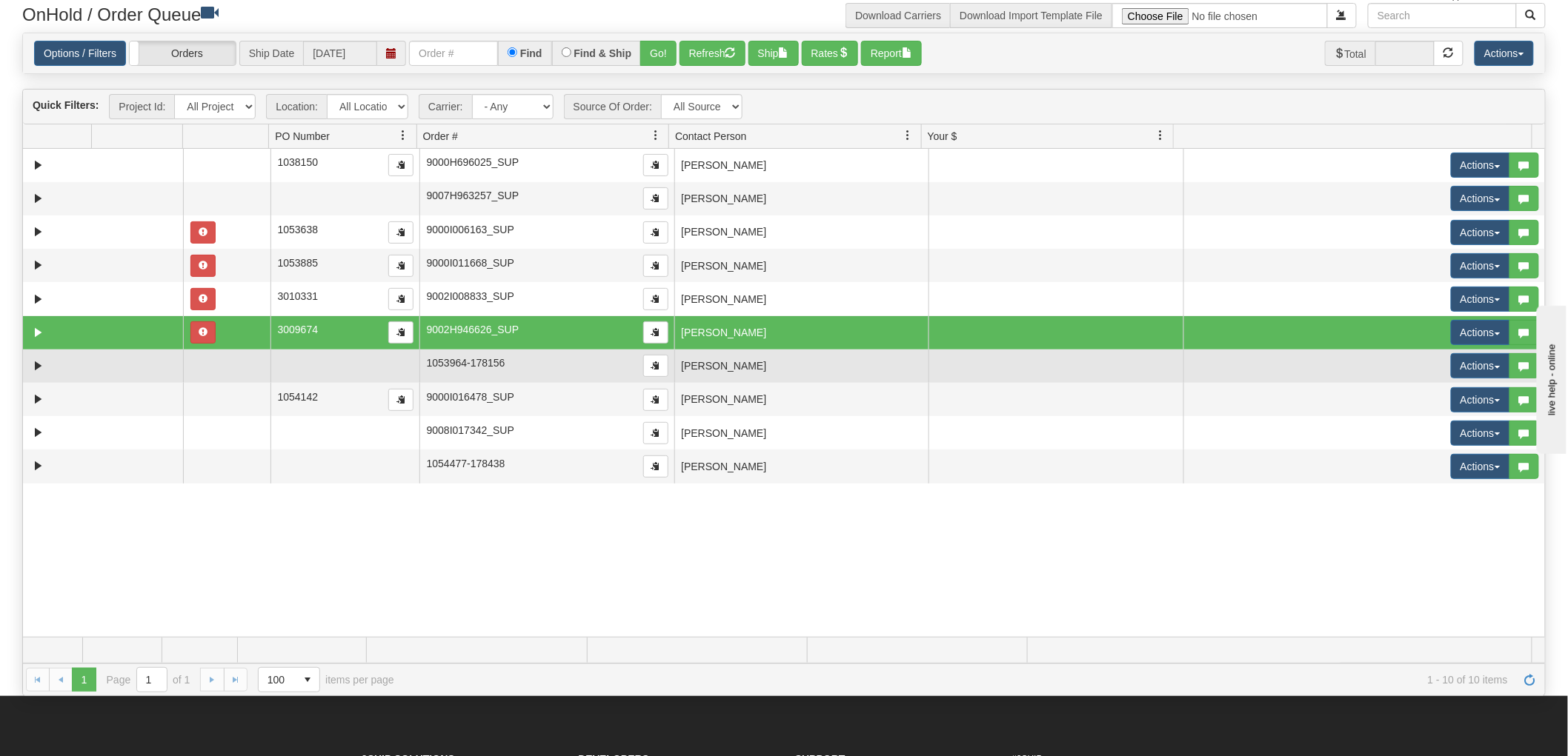
click at [771, 358] on td "[PERSON_NAME]" at bounding box center [802, 366] width 255 height 33
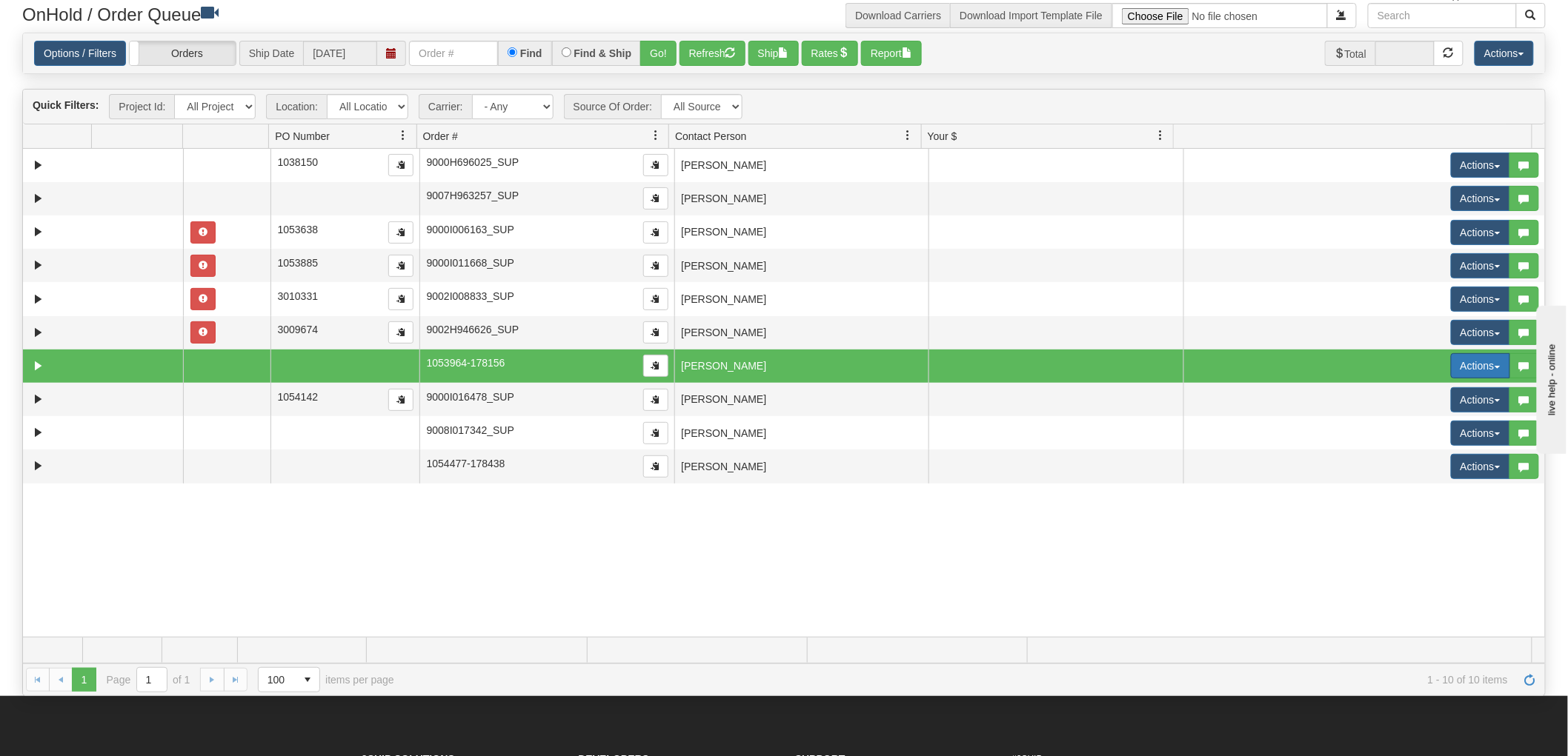
click at [1463, 368] on button "Actions" at bounding box center [1480, 366] width 59 height 25
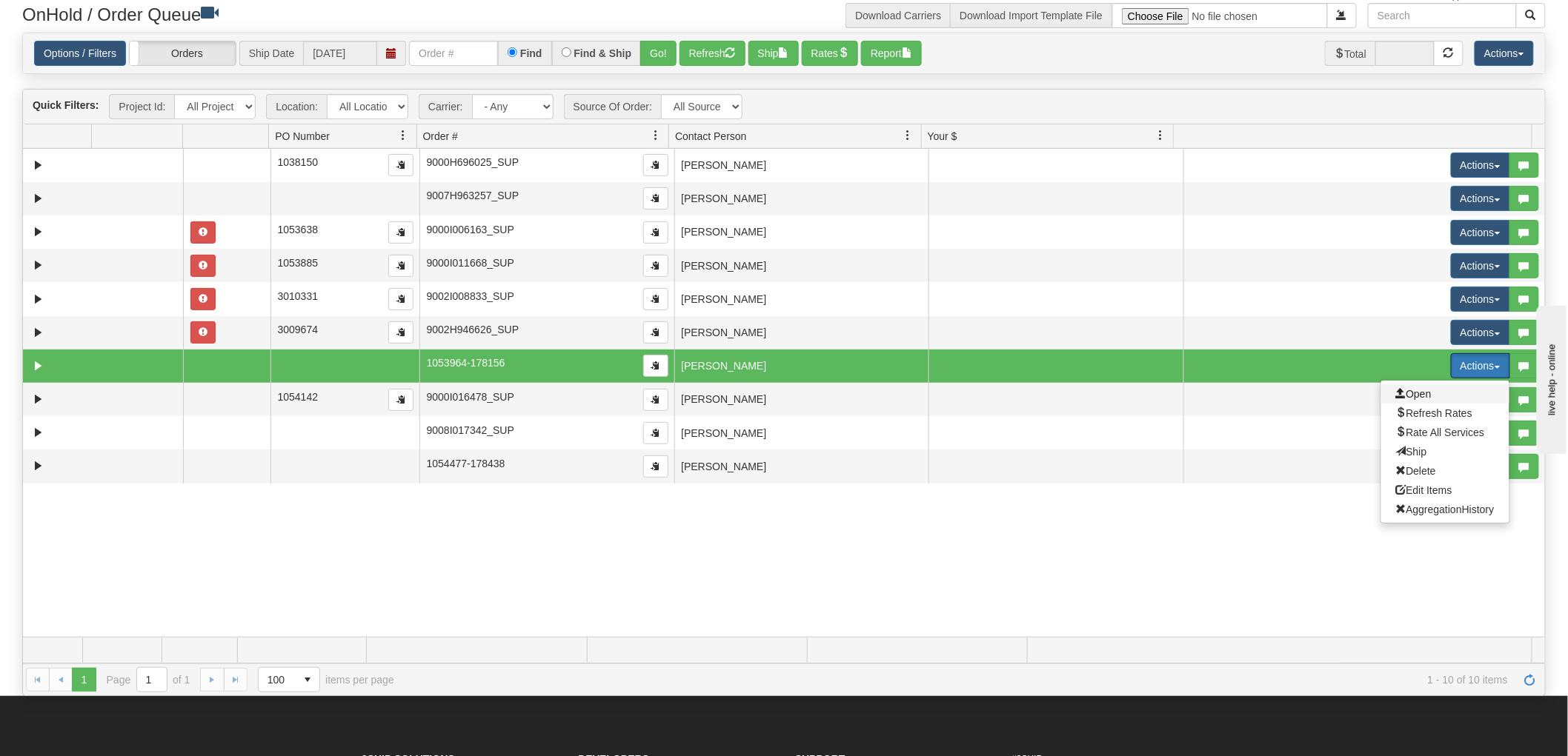
click at [1400, 393] on span "Open" at bounding box center [1414, 394] width 36 height 12
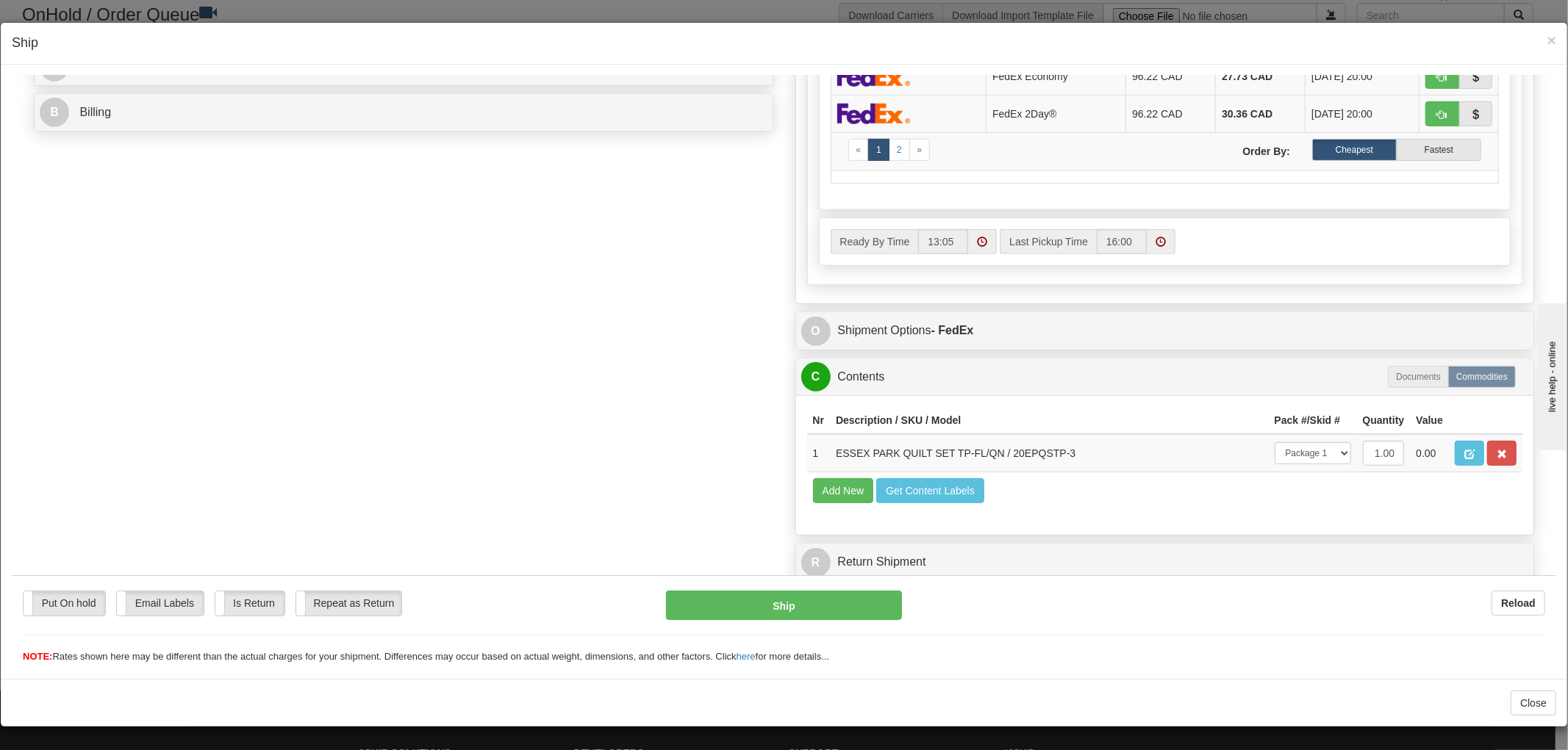
scroll to position [1, 0]
drag, startPoint x: 1063, startPoint y: 438, endPoint x: 1003, endPoint y: 443, distance: 60.2
click at [1003, 443] on td "ESSEX PARK QUILT SET TP-FL/QN / 20EPQSTP-3" at bounding box center [1049, 452] width 439 height 38
copy td "20EPQSTP-3"
click at [1546, 41] on div "× Ship" at bounding box center [784, 44] width 1566 height 42
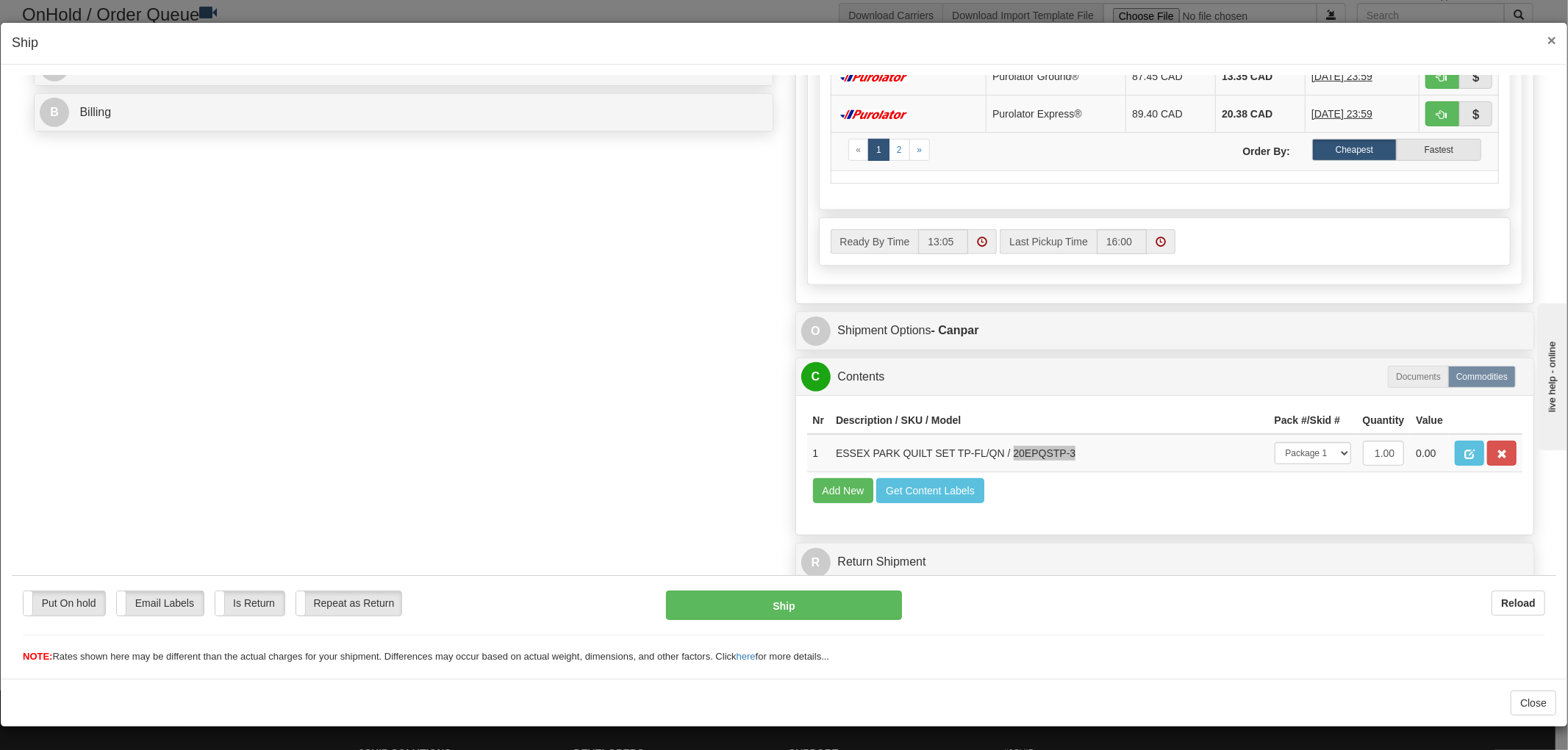
click at [1547, 40] on span "×" at bounding box center [1551, 40] width 9 height 17
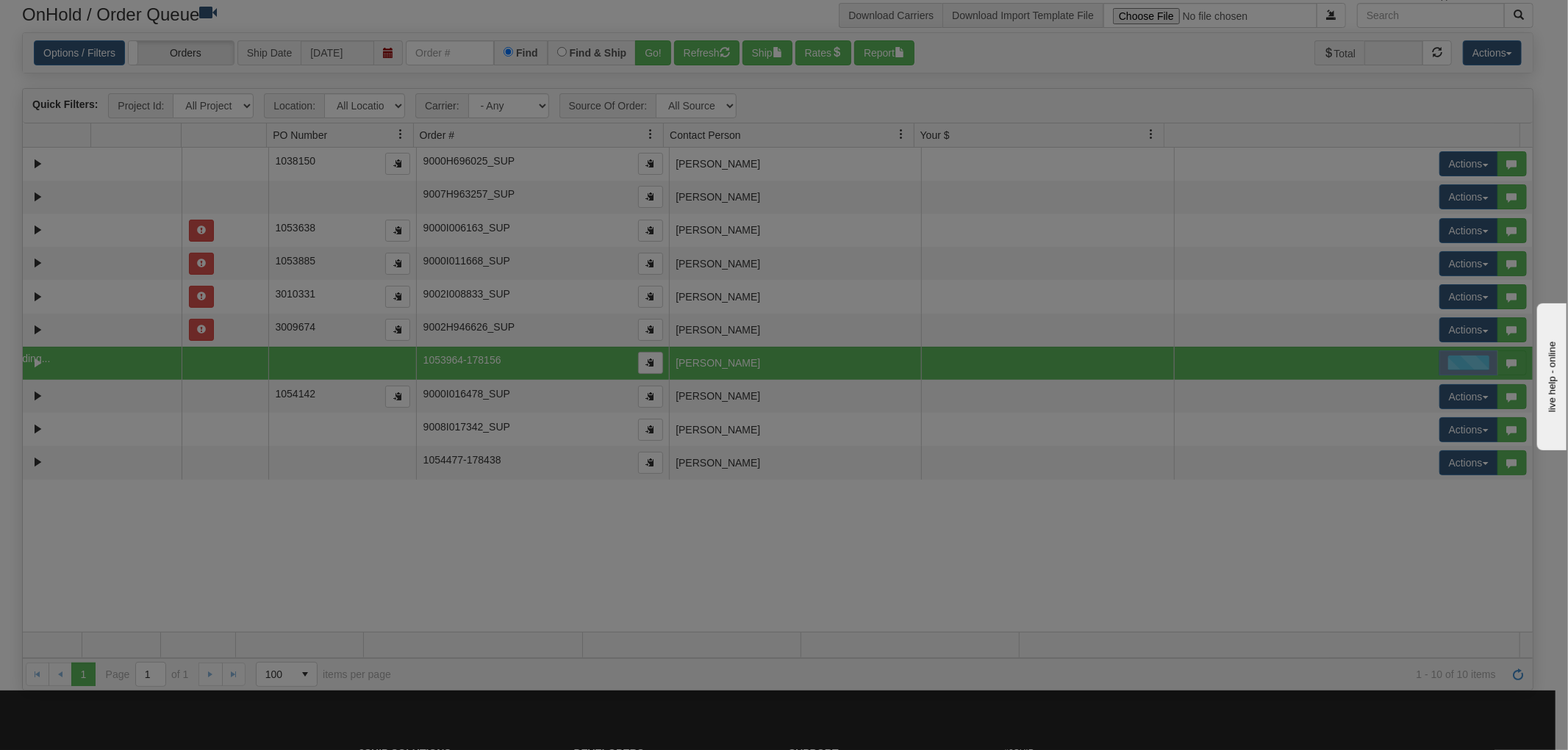
scroll to position [0, 0]
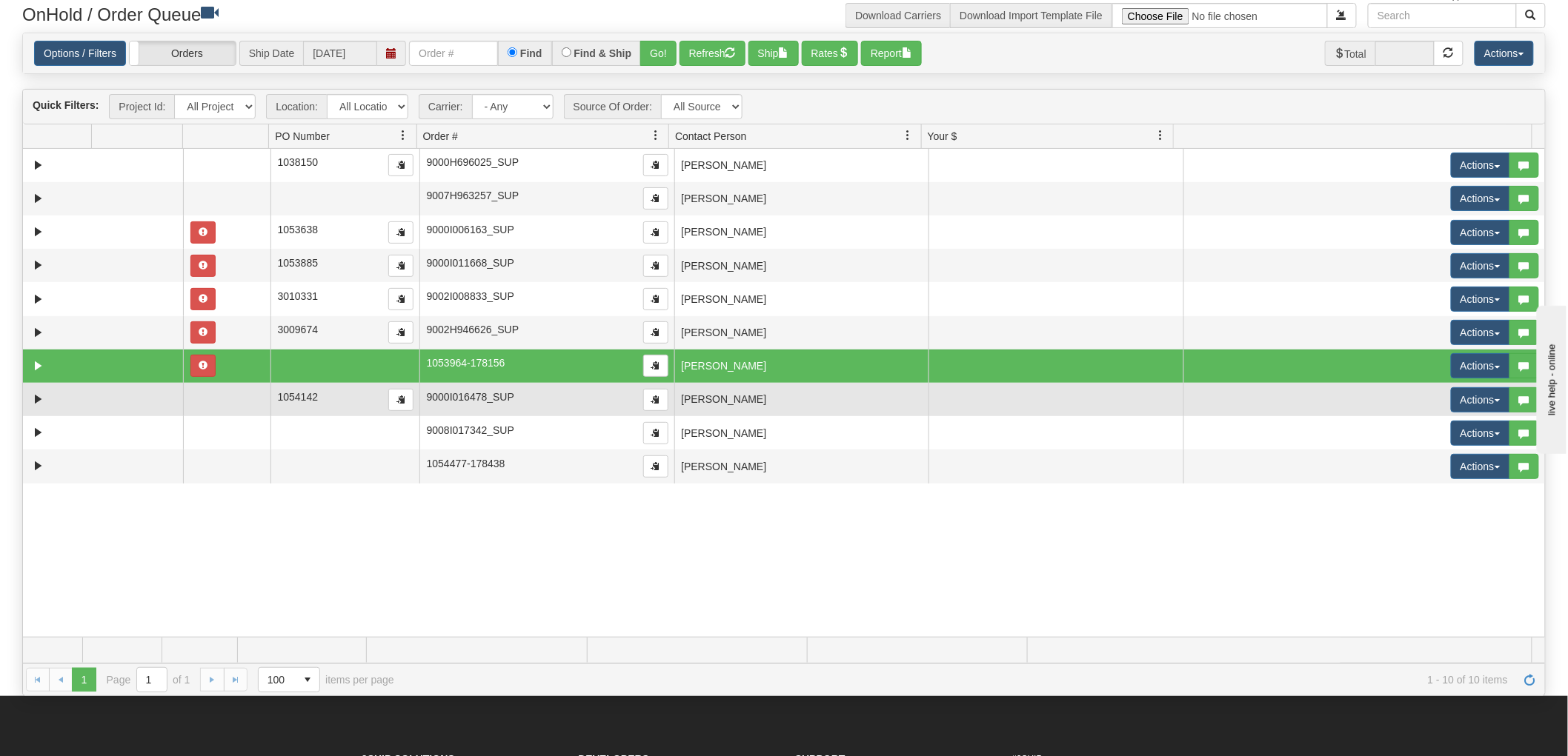
click at [712, 401] on td "[PERSON_NAME]" at bounding box center [802, 399] width 255 height 33
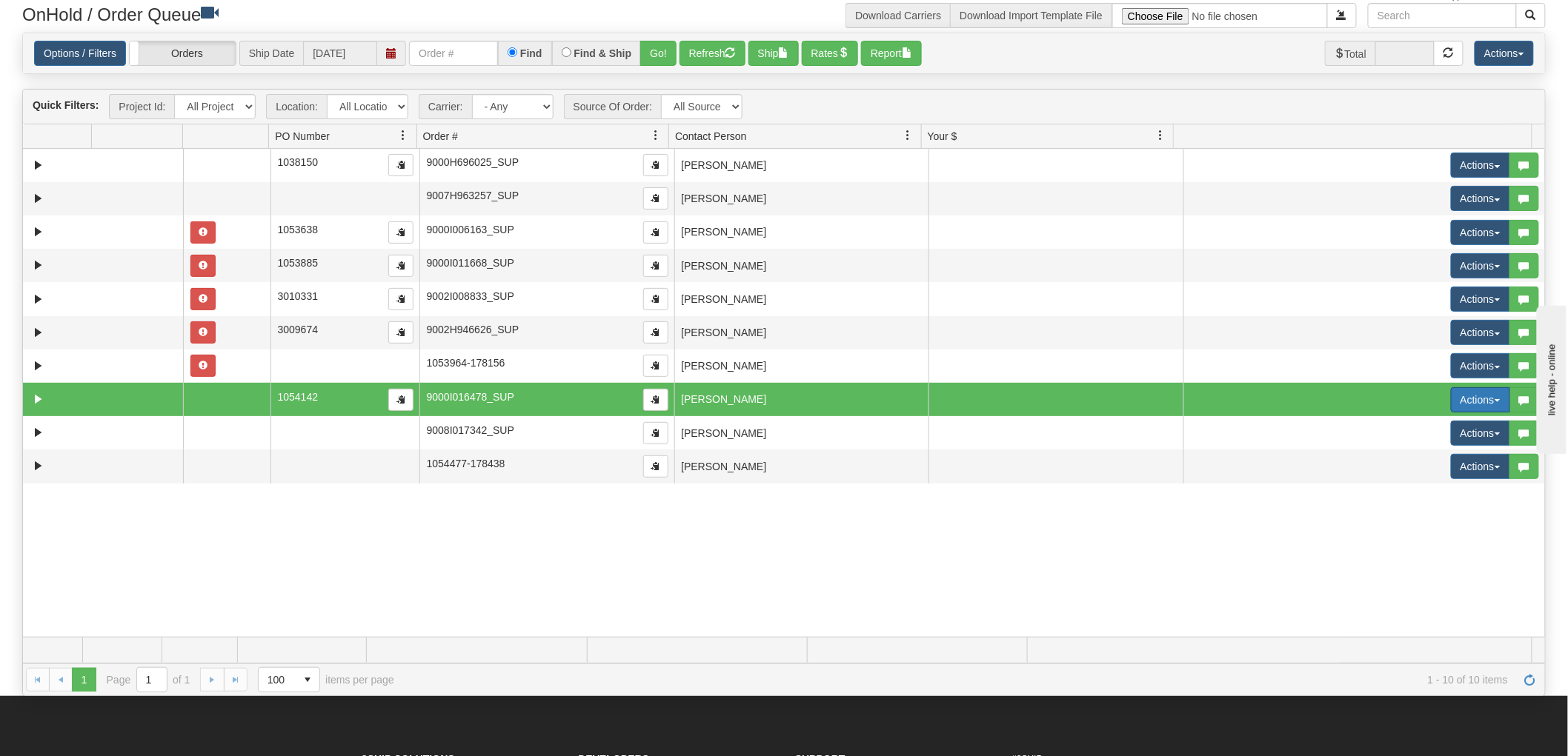
click at [1458, 397] on button "Actions" at bounding box center [1480, 400] width 59 height 25
click at [1405, 426] on span "Open" at bounding box center [1414, 428] width 36 height 12
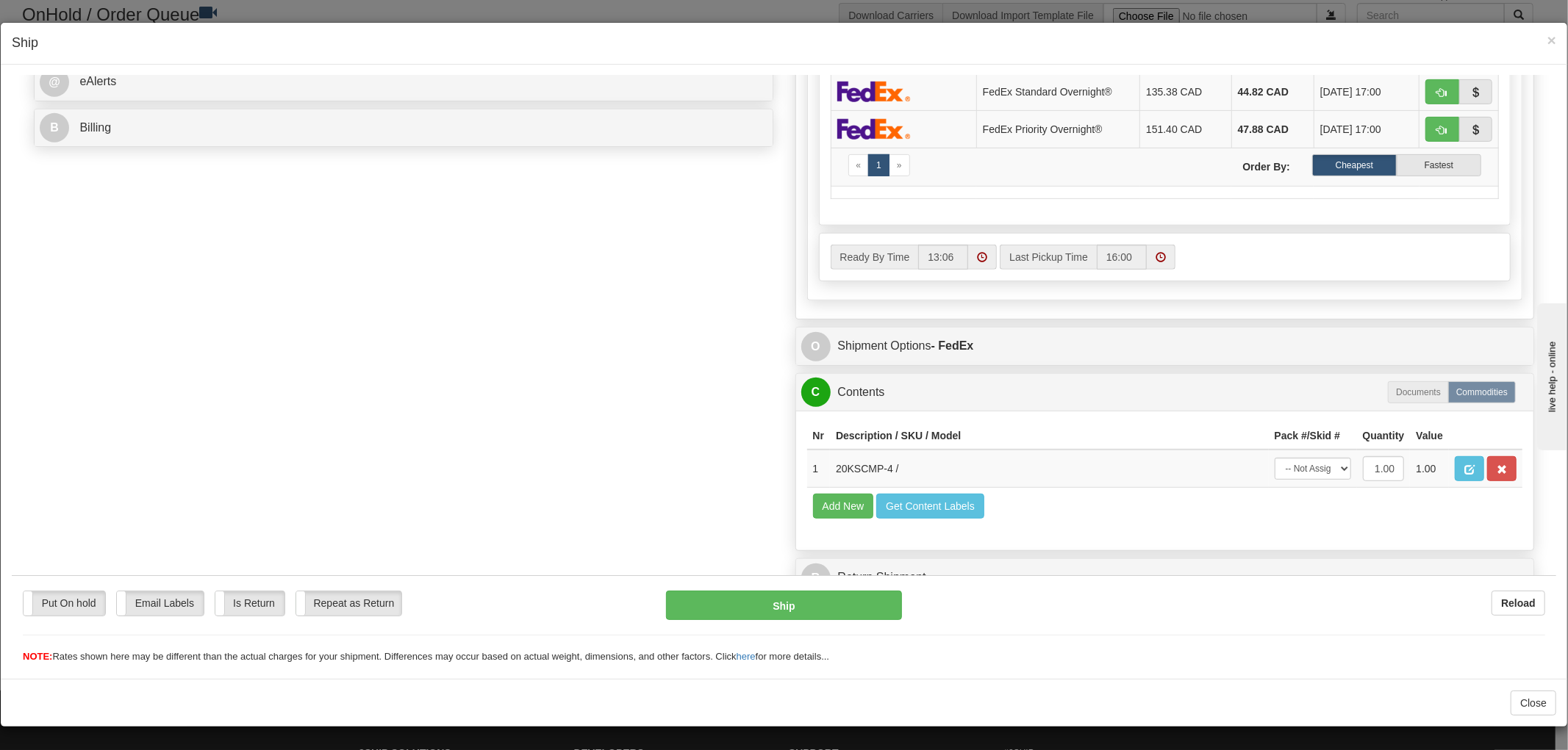
scroll to position [643, 0]
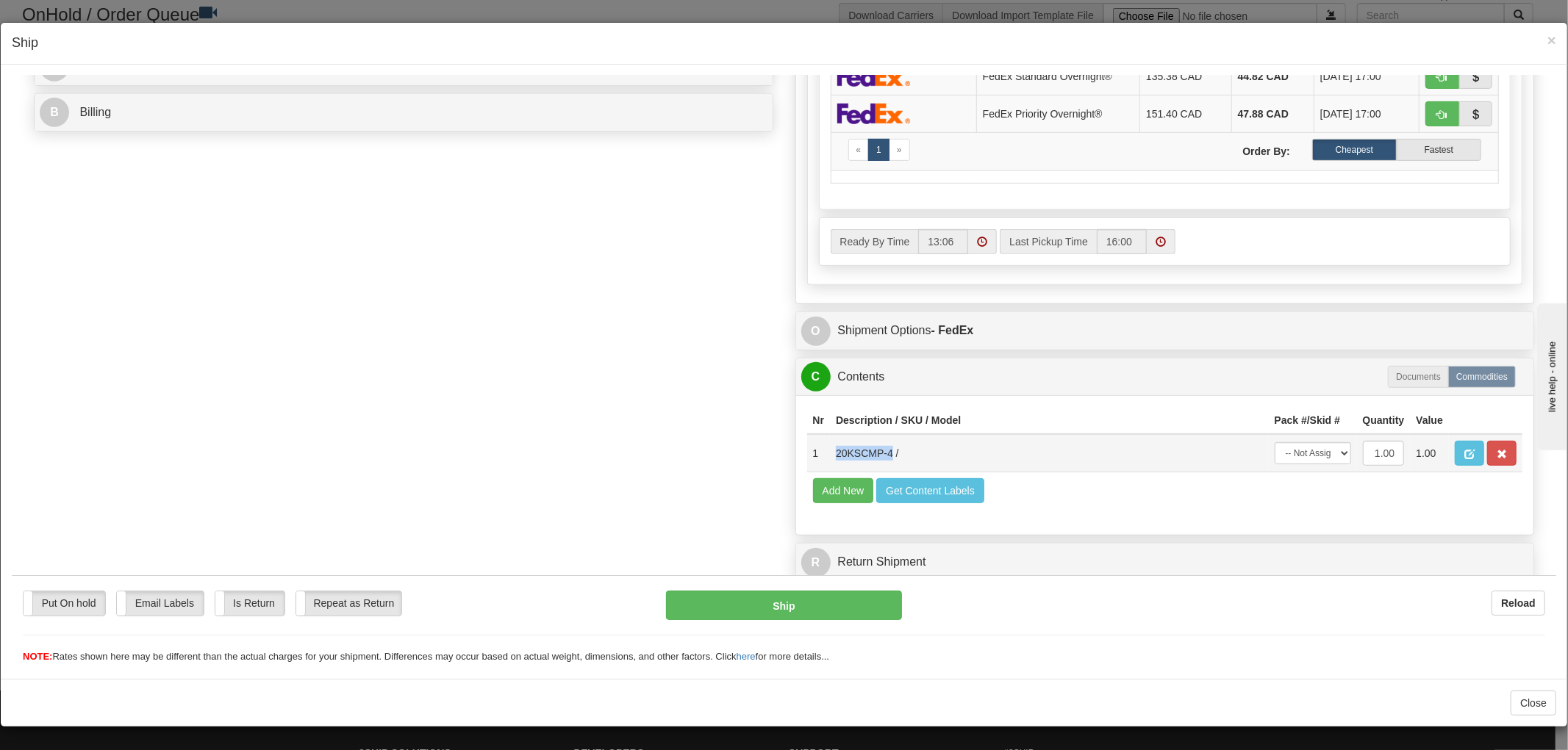
drag, startPoint x: 879, startPoint y: 438, endPoint x: 825, endPoint y: 445, distance: 54.5
click at [830, 445] on td "20KSCMP-4 /" at bounding box center [1049, 452] width 439 height 38
copy td "20KSCMP-4"
click at [1547, 43] on span "×" at bounding box center [1551, 40] width 9 height 17
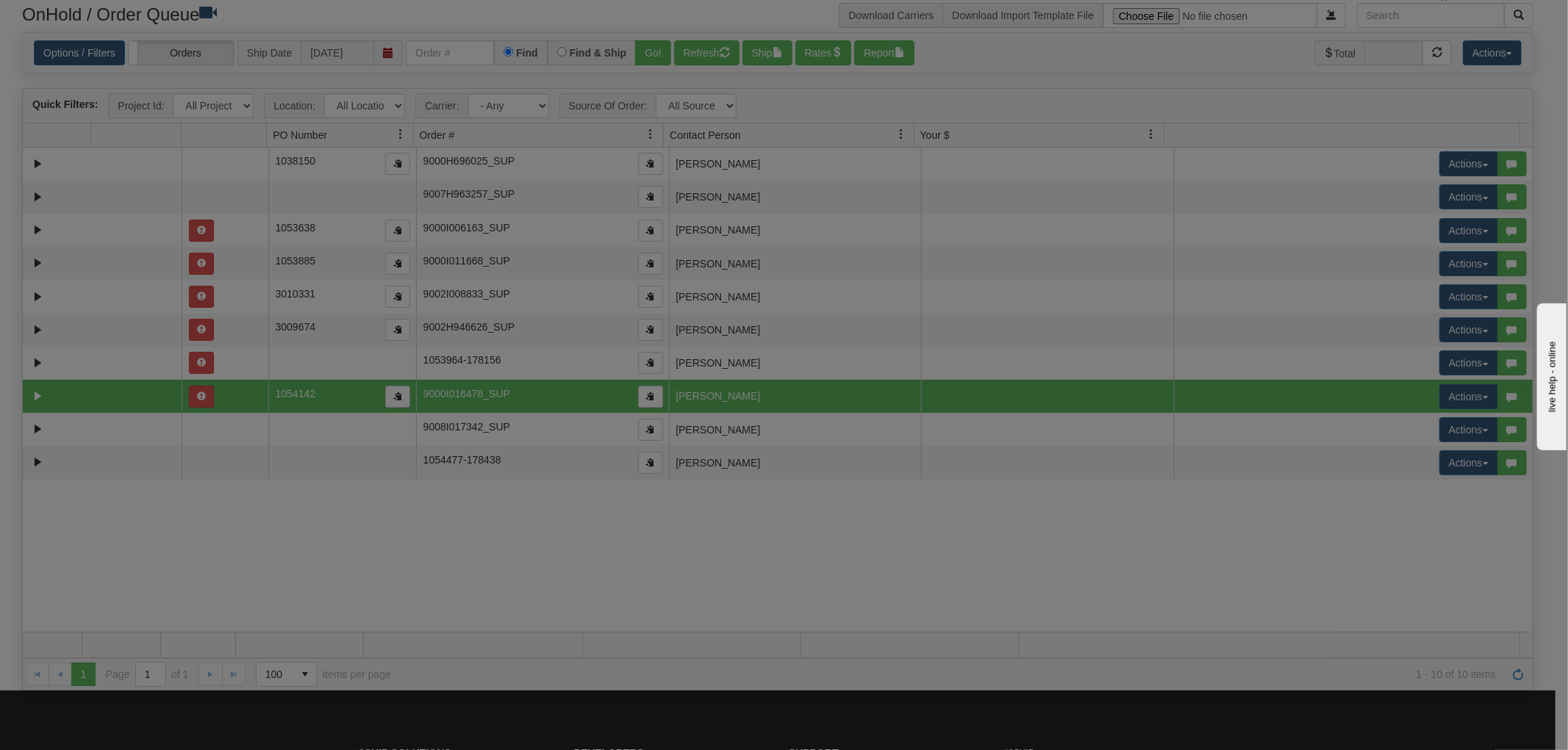
scroll to position [0, 0]
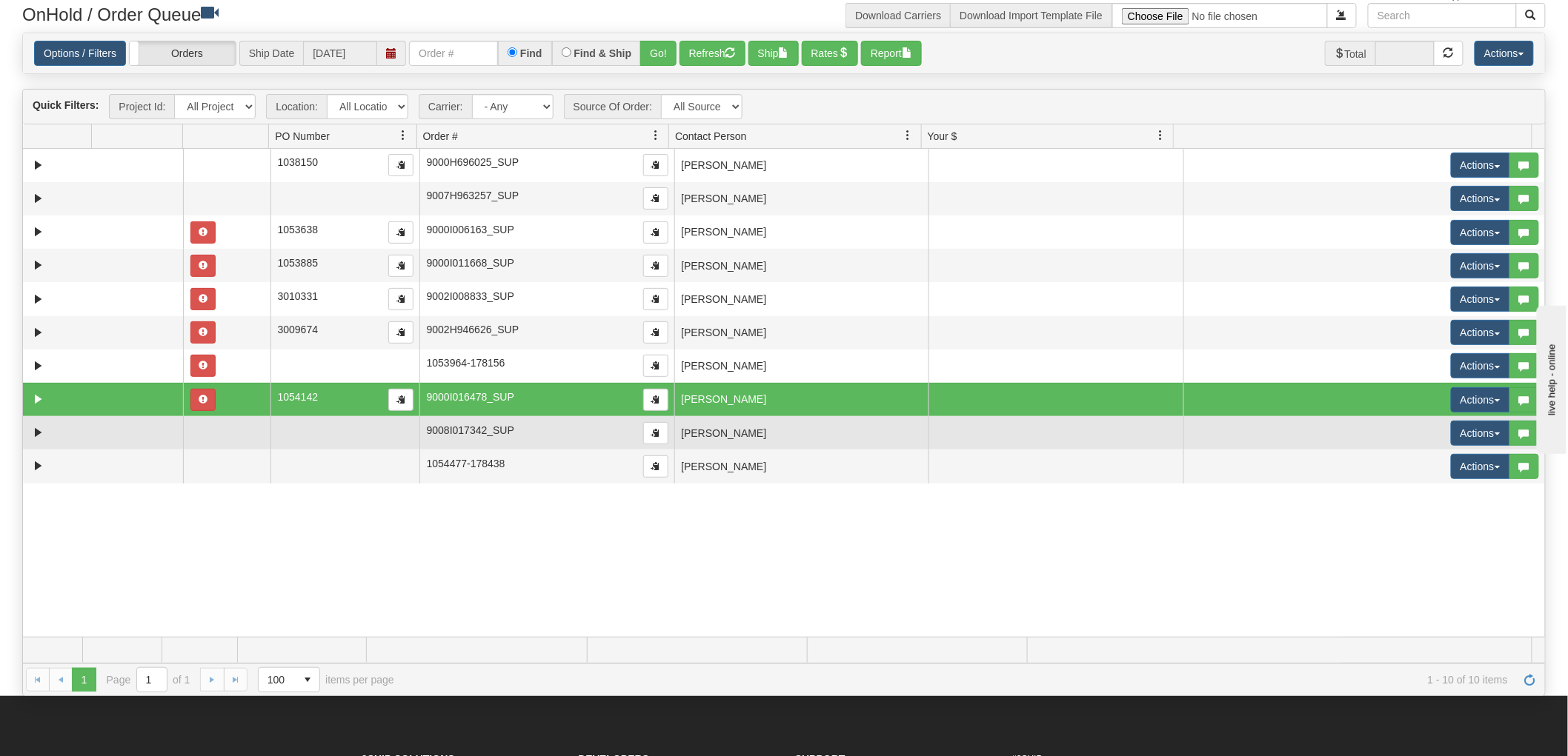
click at [838, 424] on td "[PERSON_NAME]" at bounding box center [802, 433] width 255 height 33
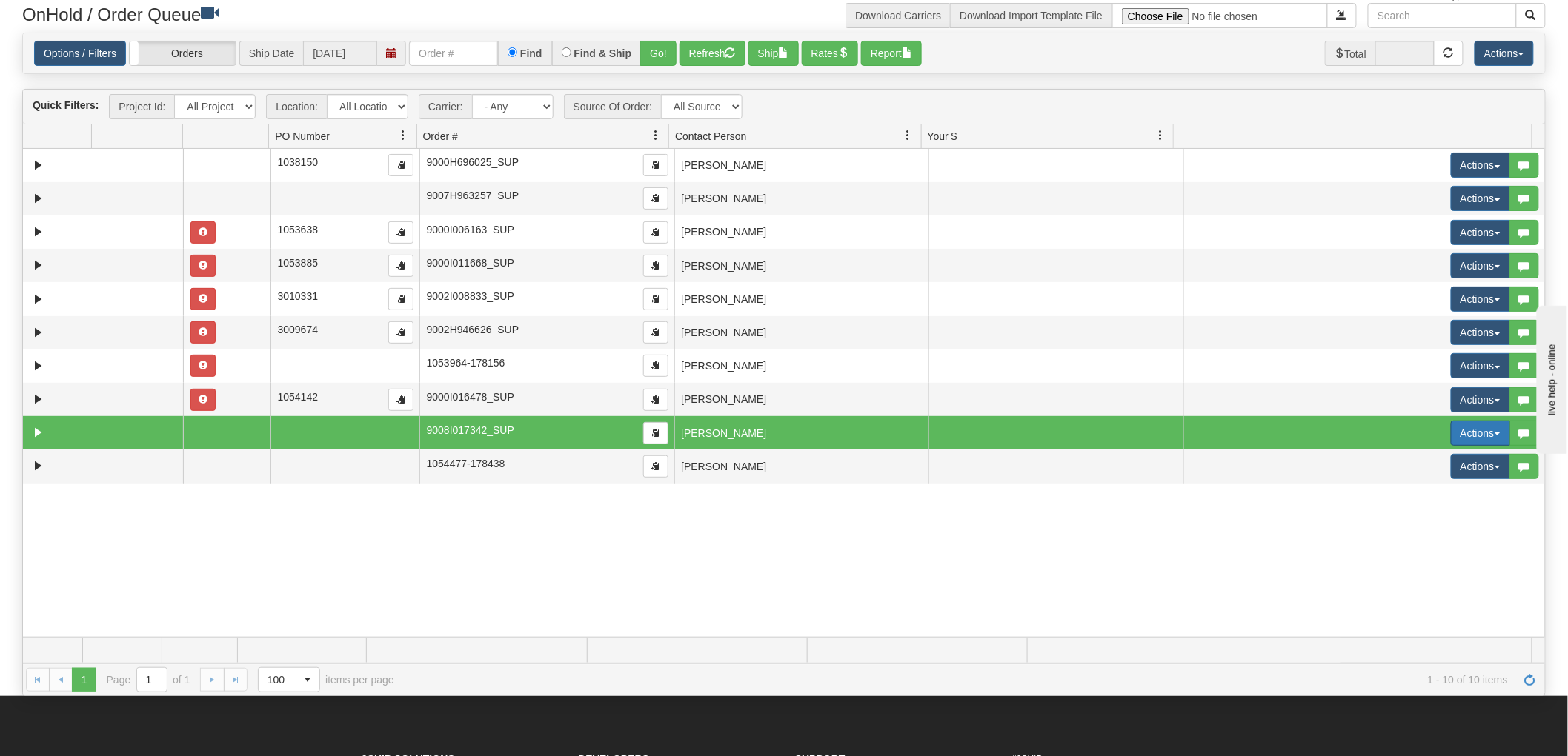
click at [1451, 423] on button "Actions" at bounding box center [1480, 433] width 59 height 25
click at [1405, 462] on span "Open" at bounding box center [1414, 461] width 36 height 12
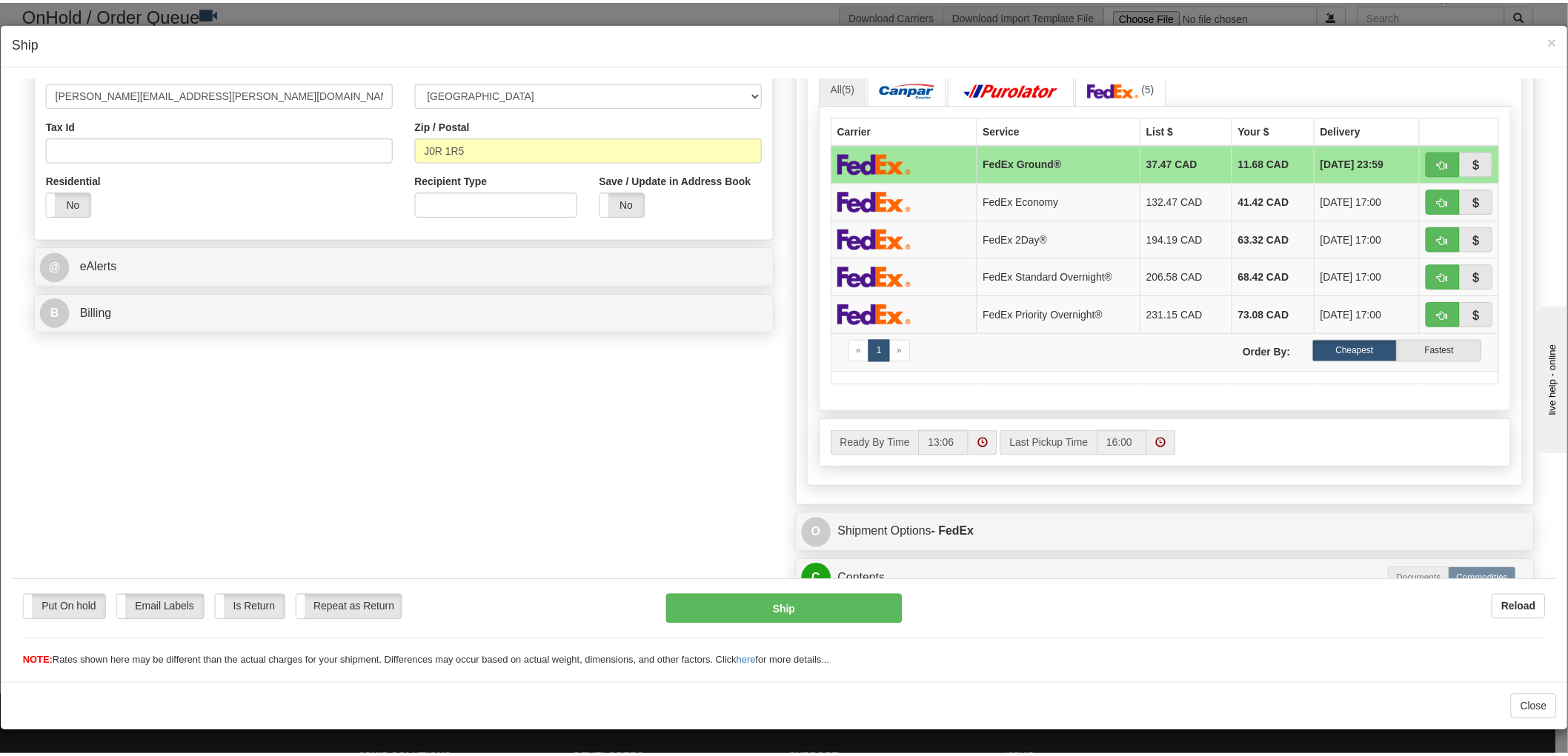
scroll to position [648, 0]
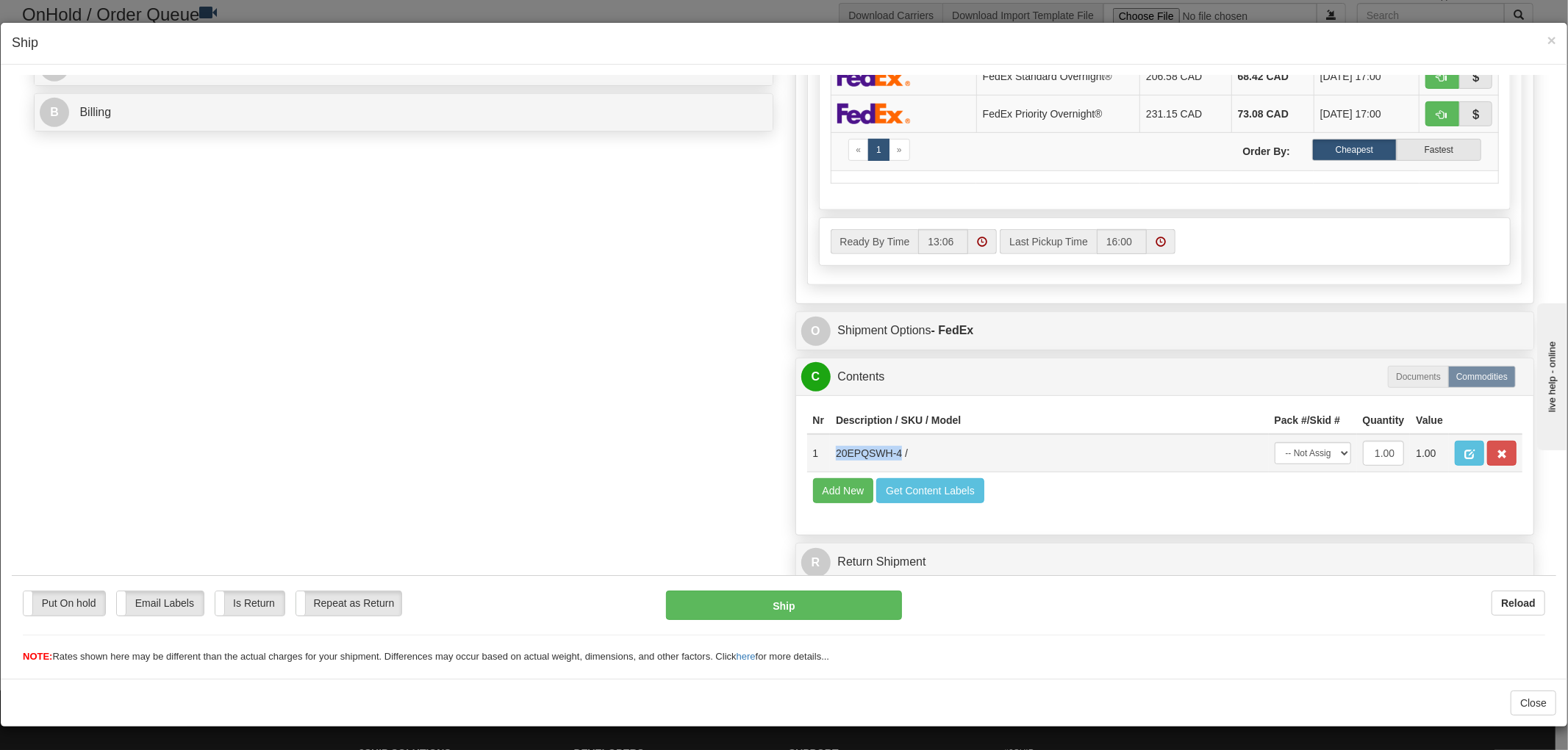
drag, startPoint x: 888, startPoint y: 438, endPoint x: 822, endPoint y: 440, distance: 66.0
click at [830, 440] on td "20EPQSWH-4 /" at bounding box center [1049, 452] width 439 height 38
copy td "20EPQSWH-4"
click at [1547, 39] on span "×" at bounding box center [1551, 40] width 9 height 17
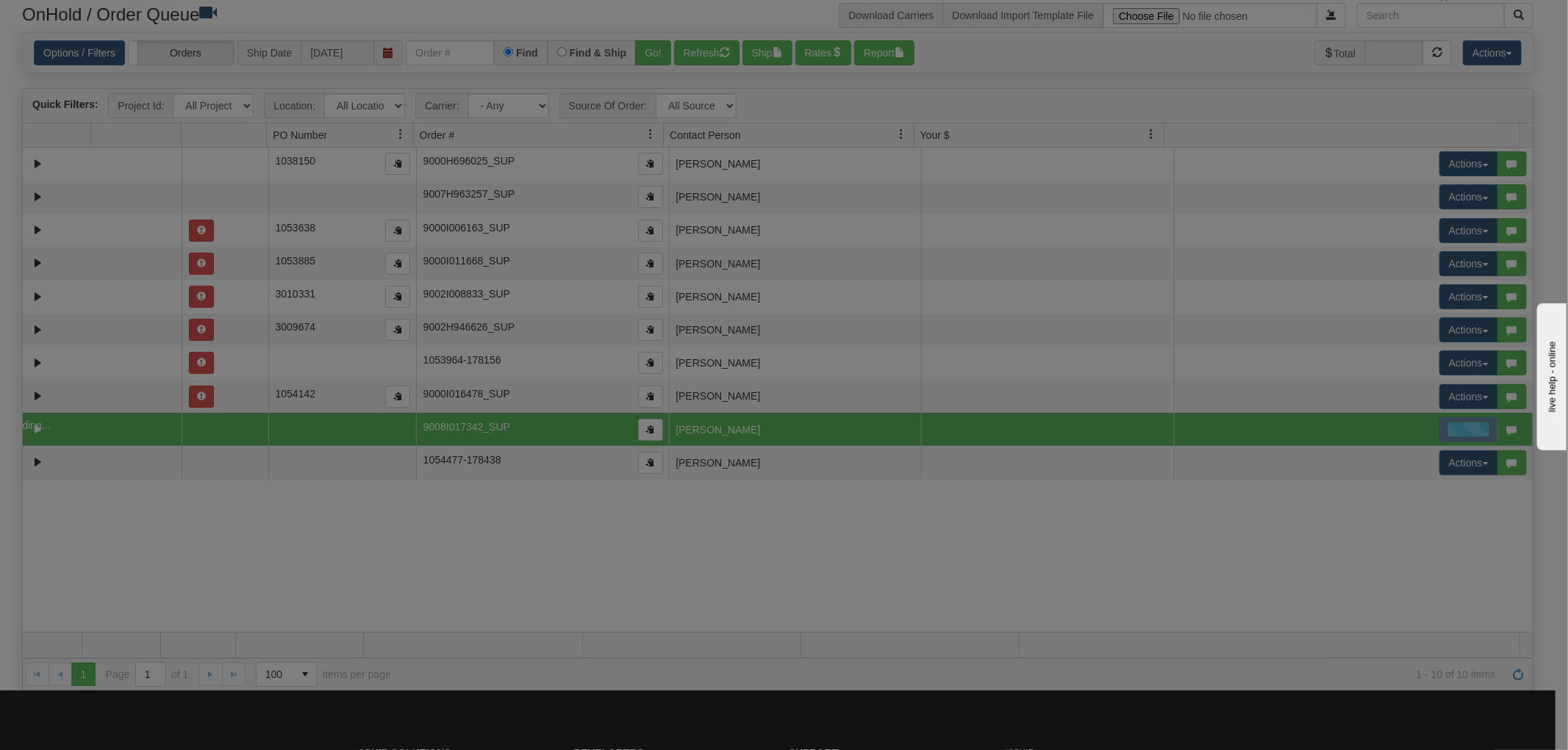
scroll to position [0, 0]
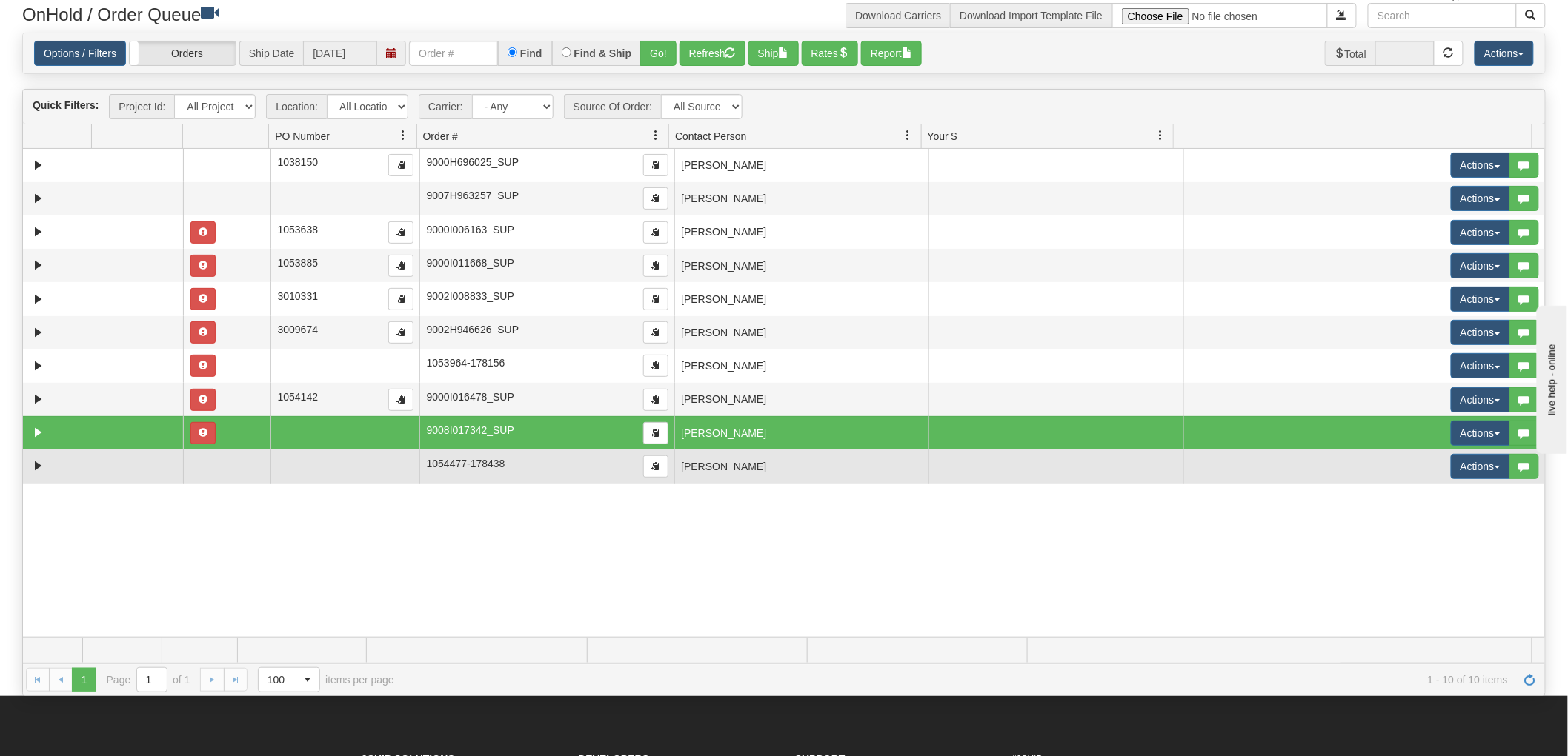
click at [801, 452] on td "[PERSON_NAME]" at bounding box center [802, 466] width 255 height 33
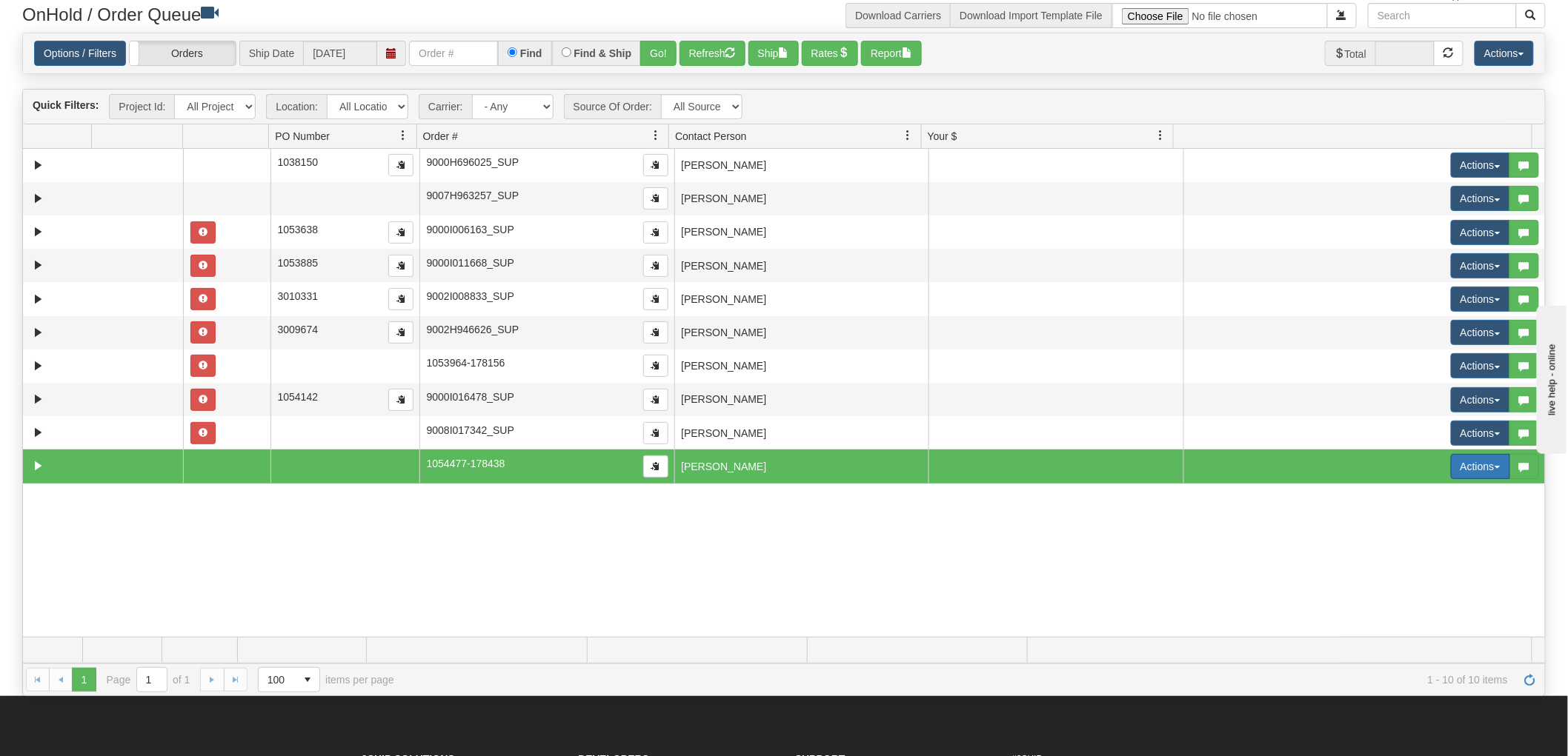
click at [1465, 465] on button "Actions" at bounding box center [1480, 467] width 59 height 25
click at [1398, 496] on span "Open" at bounding box center [1414, 494] width 36 height 12
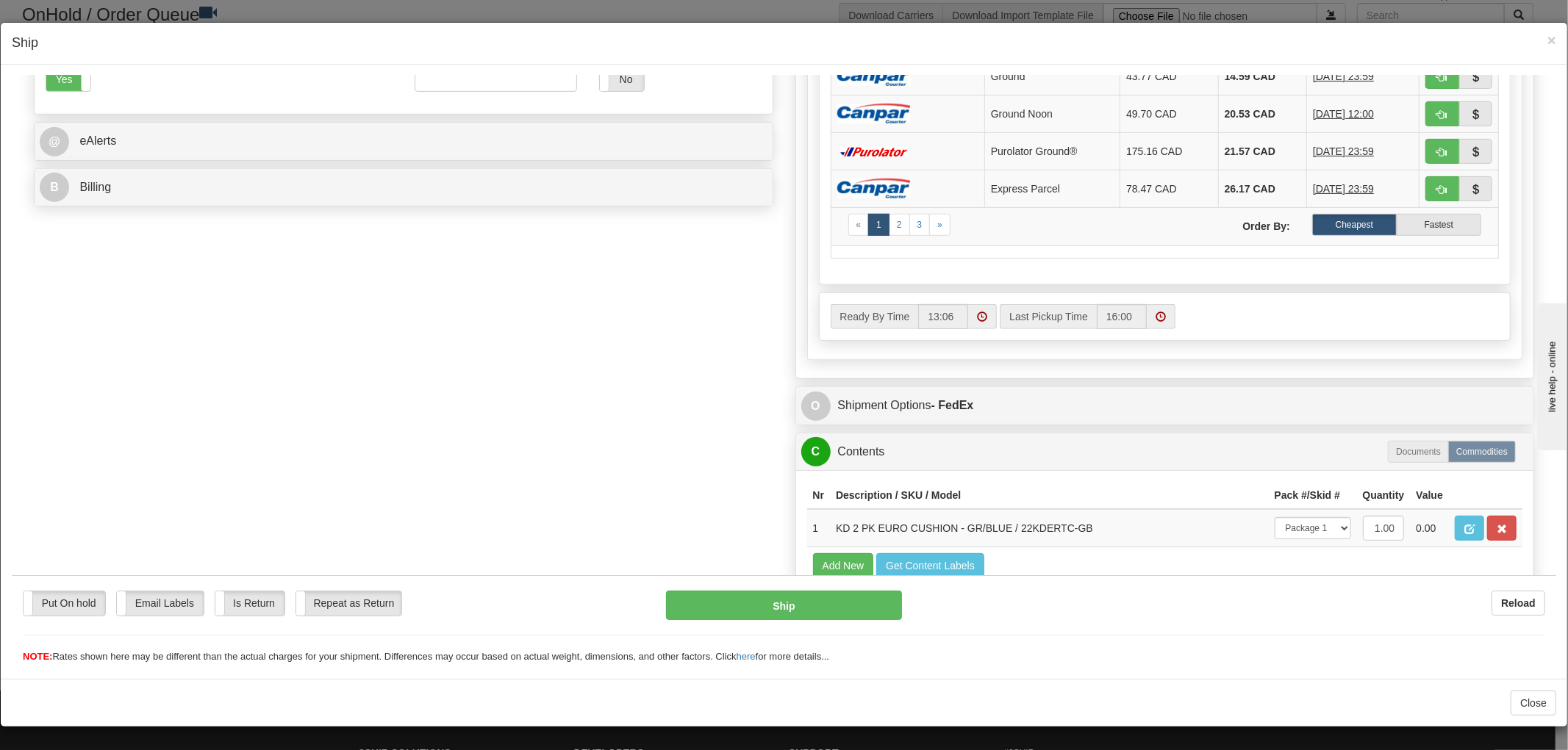
scroll to position [643, 0]
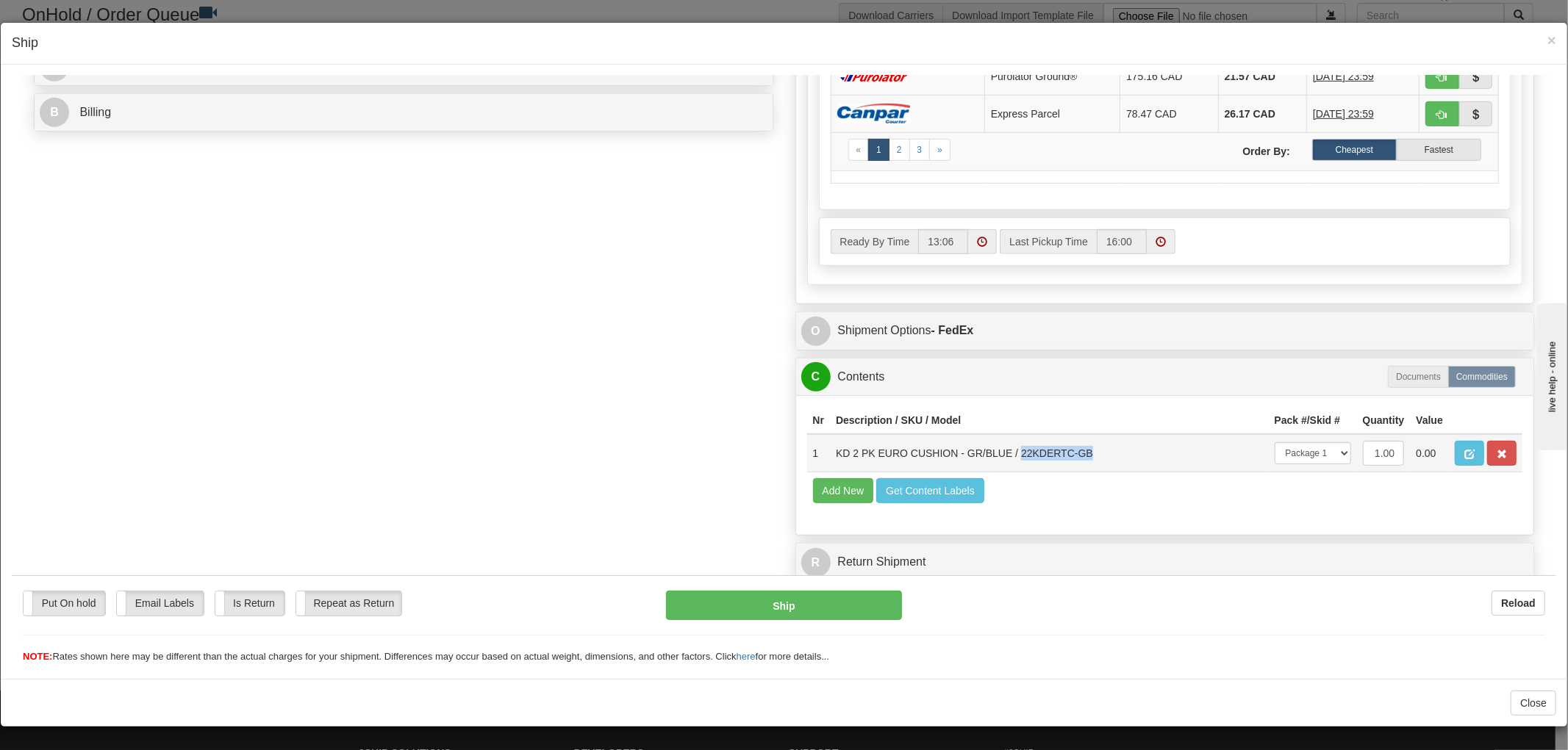
drag, startPoint x: 1079, startPoint y: 440, endPoint x: 1010, endPoint y: 442, distance: 69.0
click at [1010, 442] on td "KD 2 PK EURO CUSHION - GR/BLUE / 22KDERTC-GB" at bounding box center [1049, 452] width 439 height 38
copy td "22KDERTC-GB"
